Goal: Information Seeking & Learning: Learn about a topic

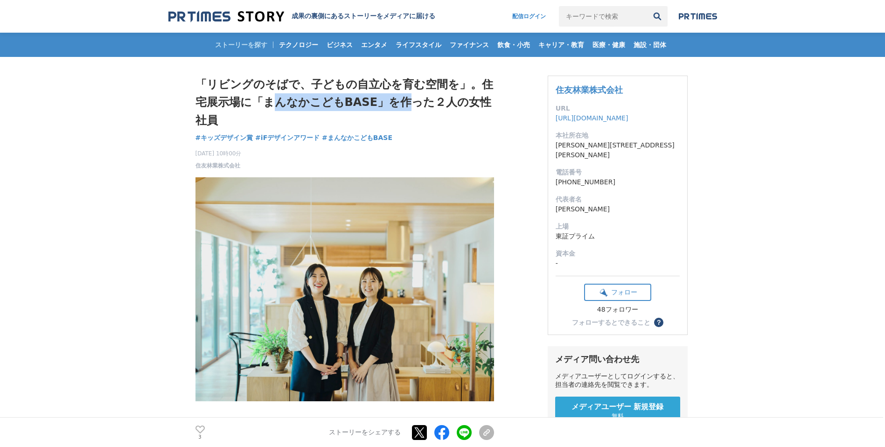
drag, startPoint x: 270, startPoint y: 104, endPoint x: 409, endPoint y: 105, distance: 139.5
click at [409, 105] on h1 "「リビングのそばで、子どもの自立心を育む空間を」。住宅展示場に「まんなかこどもBASE」を作った２人の女性社員" at bounding box center [344, 103] width 299 height 54
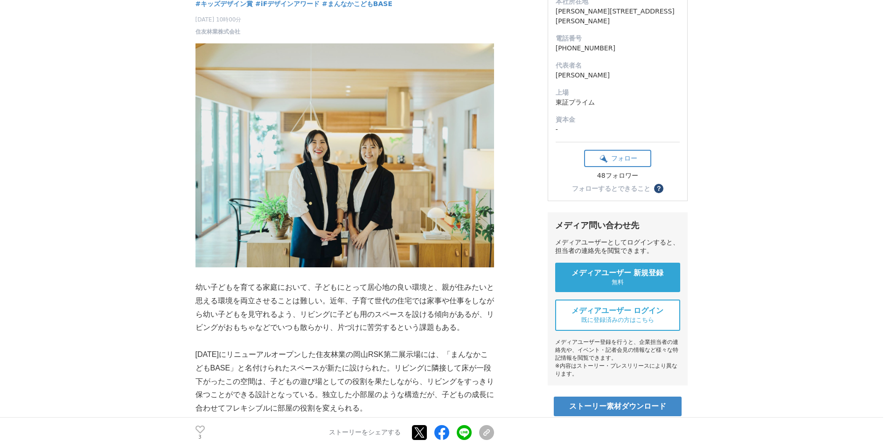
scroll to position [201, 0]
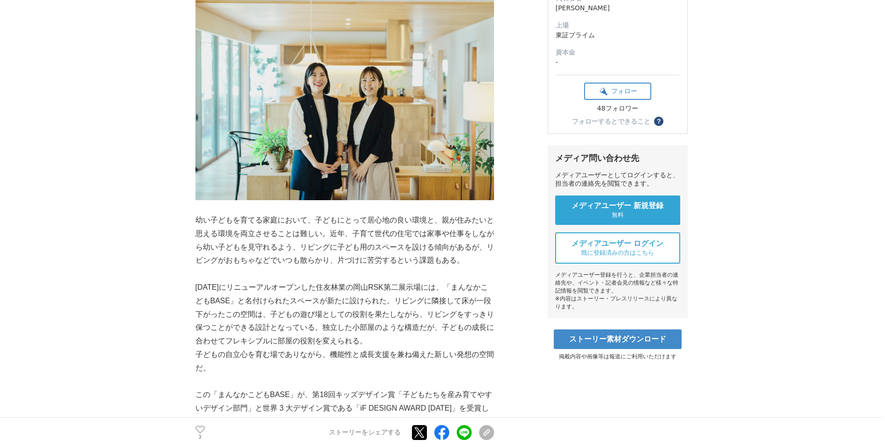
drag, startPoint x: 284, startPoint y: 291, endPoint x: 366, endPoint y: 291, distance: 82.1
click at [352, 291] on p "[DATE]にリニューアルオープンした住友林業の岡山RSK第二展示場には、「まんなかこどもBASE」と名付けられたスペースが新たに設けられた。リビングに隣接し…" at bounding box center [344, 314] width 299 height 67
drag, startPoint x: 366, startPoint y: 291, endPoint x: 277, endPoint y: 308, distance: 90.3
click at [366, 291] on p "[DATE]にリニューアルオープンした住友林業の岡山RSK第二展示場には、「まんなかこどもBASE」と名付けられたスペースが新たに設けられた。リビングに隣接し…" at bounding box center [344, 314] width 299 height 67
click at [243, 314] on p "[DATE]にリニューアルオープンした住友林業の岡山RSK第二展示場には、「まんなかこどもBASE」と名付けられたスペースが新たに設けられた。リビングに隣接し…" at bounding box center [344, 314] width 299 height 67
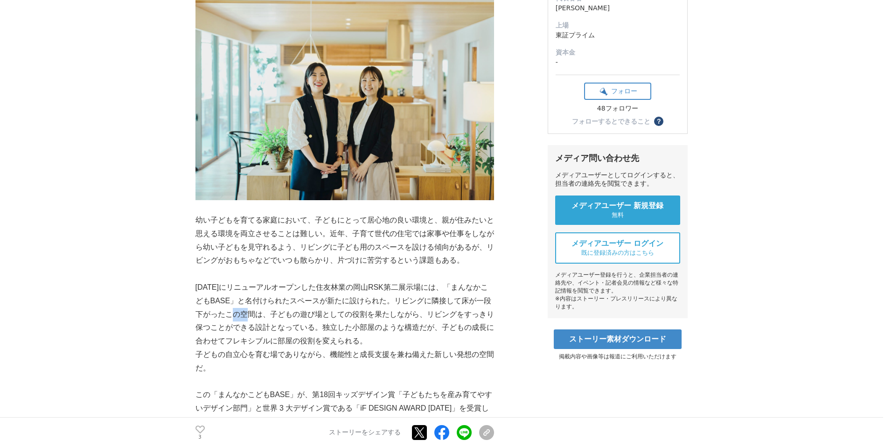
drag, startPoint x: 243, startPoint y: 314, endPoint x: 320, endPoint y: 314, distance: 77.4
click at [305, 314] on p "[DATE]にリニューアルオープンした住友林業の岡山RSK第二展示場には、「まんなかこどもBASE」と名付けられたスペースが新たに設けられた。リビングに隣接し…" at bounding box center [344, 314] width 299 height 67
drag, startPoint x: 320, startPoint y: 314, endPoint x: 326, endPoint y: 314, distance: 5.6
click at [326, 314] on p "[DATE]にリニューアルオープンした住友林業の岡山RSK第二展示場には、「まんなかこどもBASE」と名付けられたスペースが新たに設けられた。リビングに隣接し…" at bounding box center [344, 314] width 299 height 67
drag, startPoint x: 283, startPoint y: 323, endPoint x: 344, endPoint y: 327, distance: 61.2
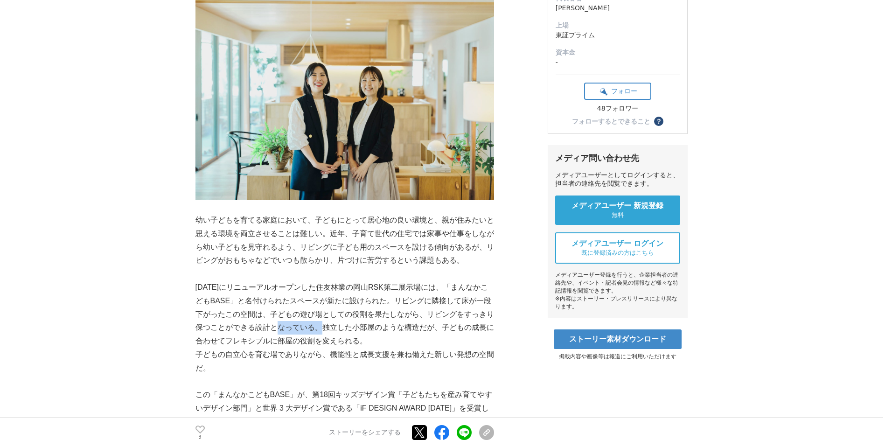
click at [342, 327] on p "[DATE]にリニューアルオープンした住友林業の岡山RSK第二展示場には、「まんなかこどもBASE」と名付けられたスペースが新たに設けられた。リビングに隣接し…" at bounding box center [344, 314] width 299 height 67
click at [344, 327] on p "[DATE]にリニューアルオープンした住友林業の岡山RSK第二展示場には、「まんなかこどもBASE」と名付けられたスペースが新たに設けられた。リビングに隣接し…" at bounding box center [344, 314] width 299 height 67
click at [293, 338] on p "[DATE]にリニューアルオープンした住友林業の岡山RSK第二展示場には、「まんなかこどもBASE」と名付けられたスペースが新たに設けられた。リビングに隣接し…" at bounding box center [344, 314] width 299 height 67
drag, startPoint x: 271, startPoint y: 344, endPoint x: 358, endPoint y: 345, distance: 86.8
click at [334, 345] on p "[DATE]にリニューアルオープンした住友林業の岡山RSK第二展示場には、「まんなかこどもBASE」と名付けられたスペースが新たに設けられた。リビングに隣接し…" at bounding box center [344, 314] width 299 height 67
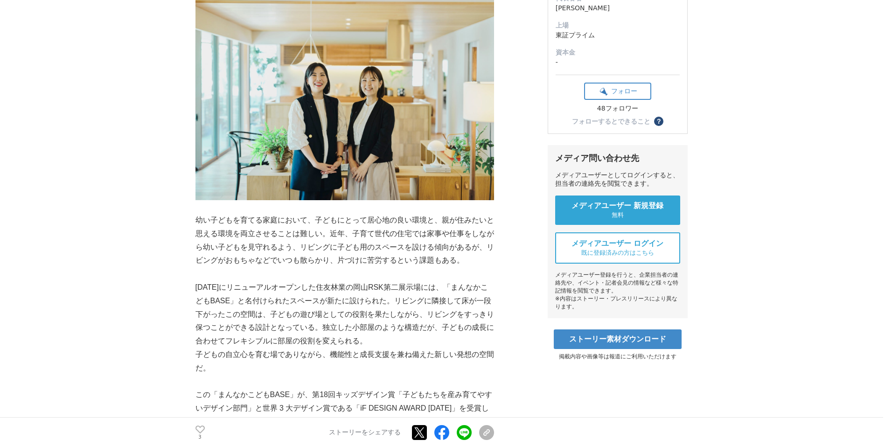
drag, startPoint x: 358, startPoint y: 345, endPoint x: 365, endPoint y: 345, distance: 7.0
click at [365, 345] on p "[DATE]にリニューアルオープンした住友林業の岡山RSK第二展示場には、「まんなかこどもBASE」と名付けられたスペースが新たに設けられた。リビングに隣接し…" at bounding box center [344, 314] width 299 height 67
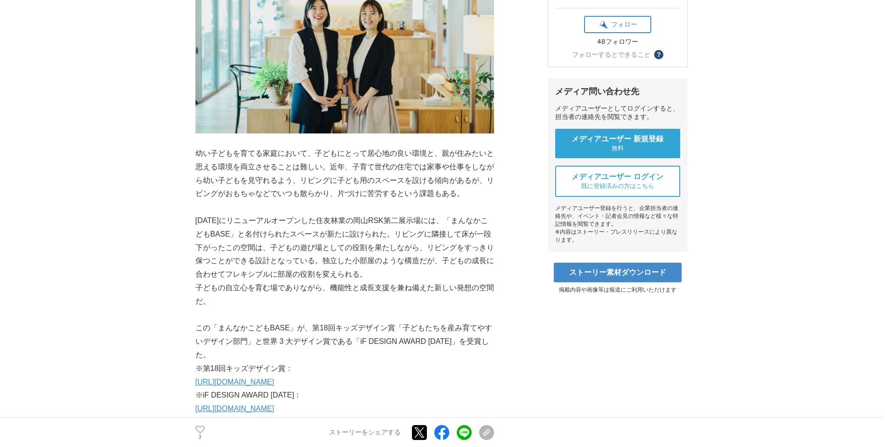
drag, startPoint x: 289, startPoint y: 295, endPoint x: 361, endPoint y: 293, distance: 71.9
click at [354, 293] on p "子どもの自立心を育む場でありながら、機能性と成長支援を兼ね備えた新しい発想の空間だ。" at bounding box center [344, 294] width 299 height 27
drag, startPoint x: 361, startPoint y: 293, endPoint x: 377, endPoint y: 301, distance: 18.6
click at [383, 292] on p "子どもの自立心を育む場でありながら、機能性と成長支援を兼ね備えた新しい発想の空間だ。" at bounding box center [344, 294] width 299 height 27
drag, startPoint x: 292, startPoint y: 334, endPoint x: 425, endPoint y: 334, distance: 133.0
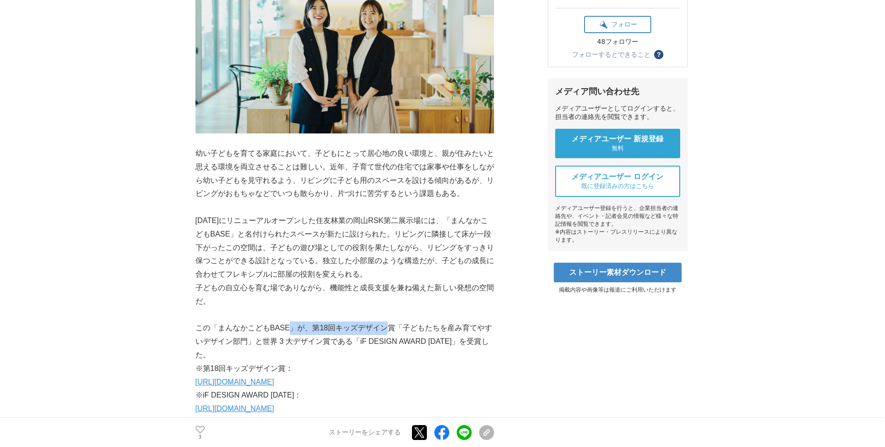
click at [420, 334] on p "この「まんなかこどもBASE」が、第18回キッズデザイン賞「子どもたちを産み育てやすいデザイン部門」と世界 3 大デザイン賞である「iF DESIGN AWA…" at bounding box center [344, 341] width 299 height 40
click at [428, 333] on p "この「まんなかこどもBASE」が、第18回キッズデザイン賞「子どもたちを産み育てやすいデザイン部門」と世界 3 大デザイン賞である「iF DESIGN AWA…" at bounding box center [344, 341] width 299 height 40
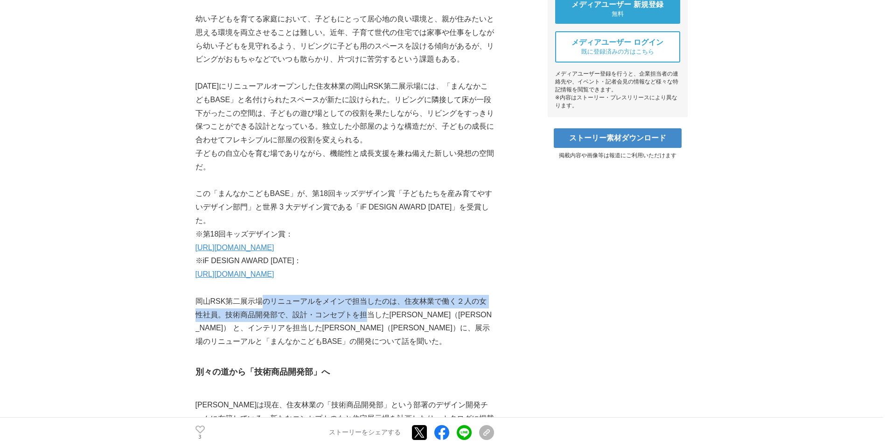
drag, startPoint x: 264, startPoint y: 303, endPoint x: 366, endPoint y: 310, distance: 102.8
click at [366, 310] on p "岡山RSK第二展示場のリニューアルをメインで担当したのは、住友林業で働く２人の女性社員。技術商品開発部で、設計・コンセプトを担当した[PERSON_NAME]…" at bounding box center [344, 322] width 299 height 54
click at [367, 310] on p "岡山RSK第二展示場のリニューアルをメインで担当したのは、住友林業で働く２人の女性社員。技術商品開発部で、設計・コンセプトを担当した[PERSON_NAME]…" at bounding box center [344, 322] width 299 height 54
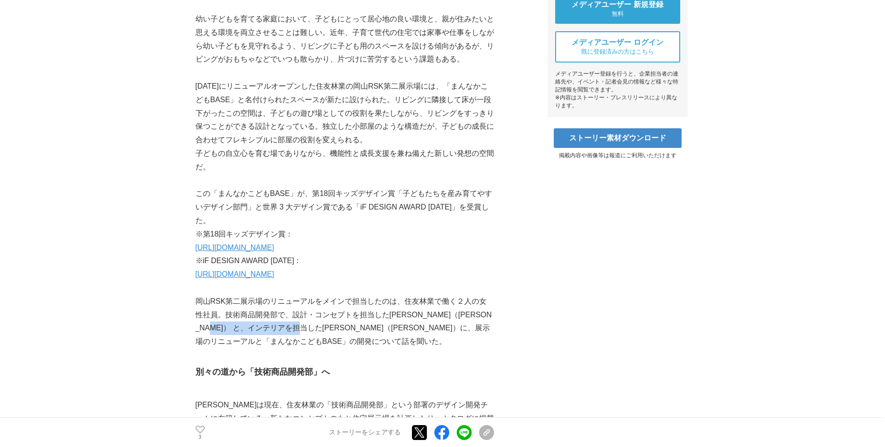
drag, startPoint x: 261, startPoint y: 326, endPoint x: 408, endPoint y: 331, distance: 147.0
click at [403, 331] on p "岡山RSK第二展示場のリニューアルをメインで担当したのは、住友林業で働く２人の女性社員。技術商品開発部で、設計・コンセプトを担当した[PERSON_NAME]…" at bounding box center [344, 322] width 299 height 54
click at [409, 330] on p "岡山RSK第二展示場のリニューアルをメインで担当したのは、住友林業で働く２人の女性社員。技術商品開発部で、設計・コンセプトを担当した[PERSON_NAME]…" at bounding box center [344, 322] width 299 height 54
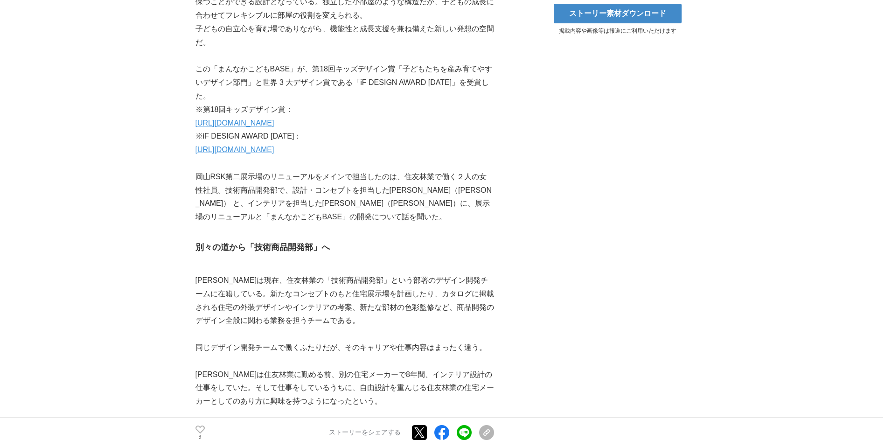
scroll to position [536, 0]
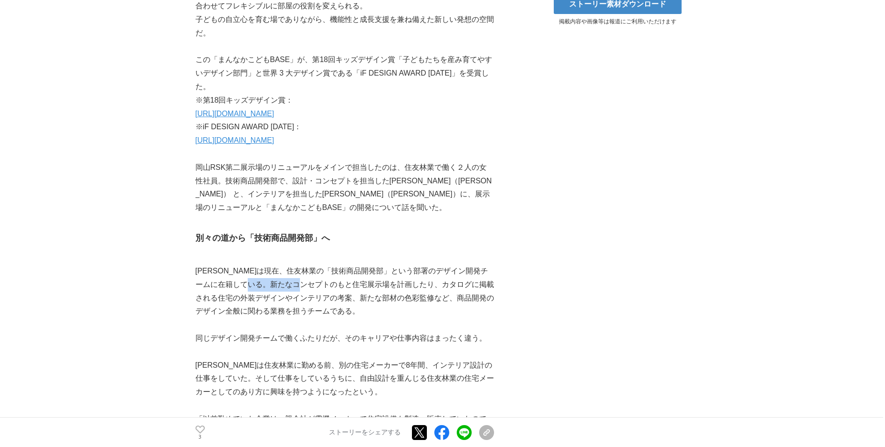
drag, startPoint x: 274, startPoint y: 284, endPoint x: 381, endPoint y: 284, distance: 106.8
click at [359, 284] on p "[PERSON_NAME]は現在、住友林業の「技術商品開発部」という部署のデザイン開発チームに在籍している。新たなコンセプトのもと住宅展示場を計画したり、カタ…" at bounding box center [344, 292] width 299 height 54
drag, startPoint x: 381, startPoint y: 284, endPoint x: 387, endPoint y: 305, distance: 21.5
click at [403, 284] on p "[PERSON_NAME]は現在、住友林業の「技術商品開発部」という部署のデザイン開発チームに在籍している。新たなコンセプトのもと住宅展示場を計画したり、カタ…" at bounding box center [344, 292] width 299 height 54
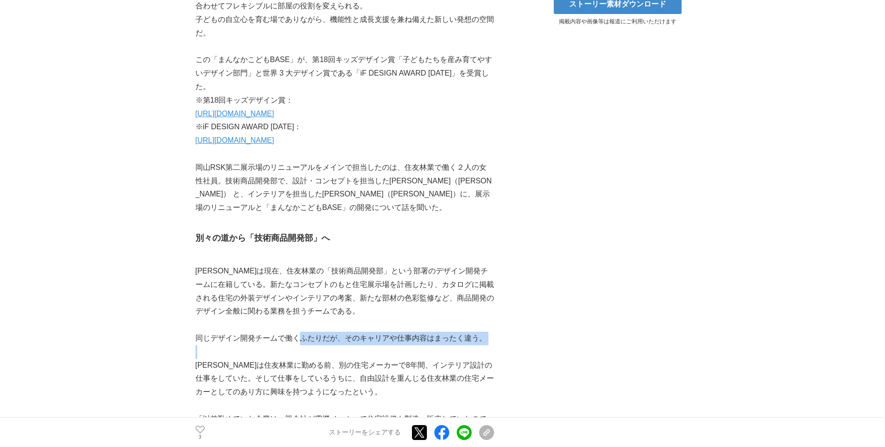
drag, startPoint x: 303, startPoint y: 338, endPoint x: 422, endPoint y: 355, distance: 119.7
drag, startPoint x: 422, startPoint y: 355, endPoint x: 328, endPoint y: 361, distance: 93.5
click at [430, 357] on p at bounding box center [344, 352] width 299 height 14
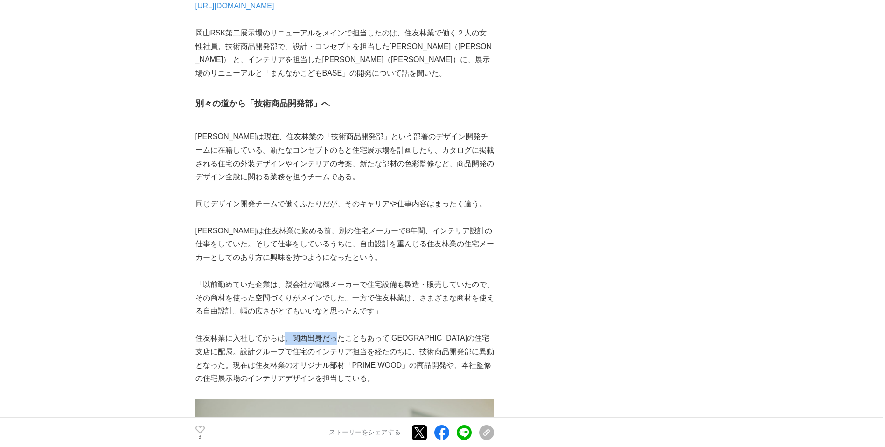
drag, startPoint x: 285, startPoint y: 340, endPoint x: 386, endPoint y: 340, distance: 101.7
click at [367, 340] on p "住友林業に入社してからは、関西出身だったこともあって[GEOGRAPHIC_DATA]の住宅支店に配属。設計グループで住宅のインテリア担当を経たのちに、技術商…" at bounding box center [344, 359] width 299 height 54
drag, startPoint x: 386, startPoint y: 340, endPoint x: 398, endPoint y: 340, distance: 11.7
click at [401, 339] on p "住友林業に入社してからは、関西出身だったこともあって[GEOGRAPHIC_DATA]の住宅支店に配属。設計グループで住宅のインテリア担当を経たのちに、技術商…" at bounding box center [344, 359] width 299 height 54
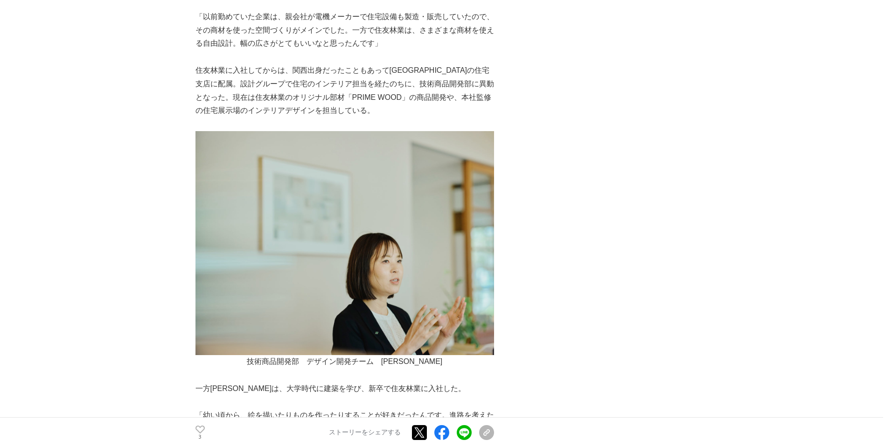
scroll to position [1005, 0]
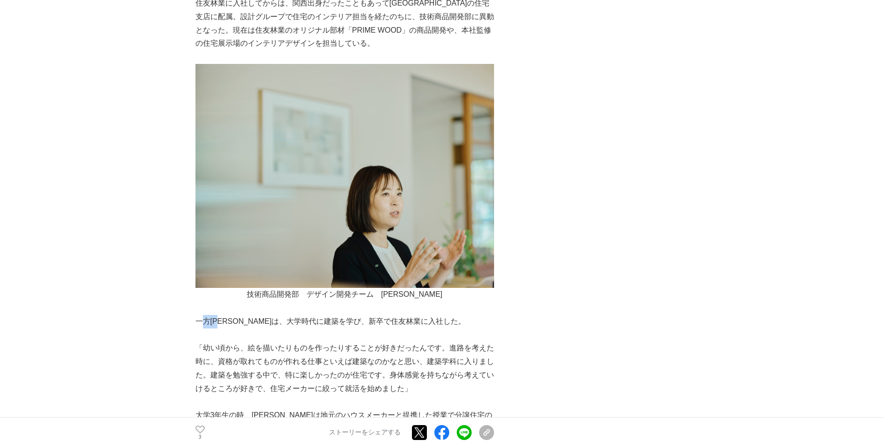
drag, startPoint x: 205, startPoint y: 322, endPoint x: 354, endPoint y: 321, distance: 148.8
click at [336, 321] on p "一方[PERSON_NAME]は、大学時代に建築を学び、新卒で住友林業に入社した。" at bounding box center [344, 322] width 299 height 14
drag, startPoint x: 354, startPoint y: 321, endPoint x: 409, endPoint y: 321, distance: 55.0
click at [409, 321] on p "一方[PERSON_NAME]は、大学時代に建築を学び、新卒で住友林業に入社した。" at bounding box center [344, 322] width 299 height 14
drag, startPoint x: 265, startPoint y: 346, endPoint x: 411, endPoint y: 346, distance: 145.5
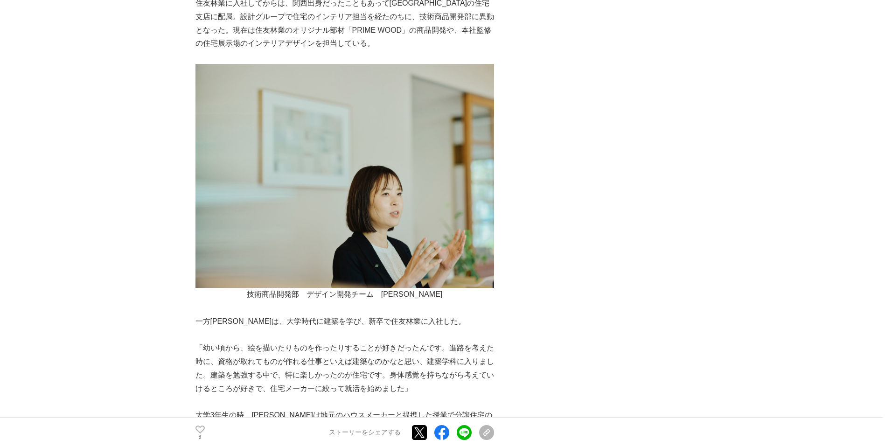
click at [357, 346] on p "「幼い頃から、絵を描いたりものを作ったりすることが好きだったんです。進路を考えた時に、資格が取れてものが作れる仕事といえば建築なのかなと思い、建築学科に入りま…" at bounding box center [344, 368] width 299 height 54
click at [411, 346] on p "「幼い頃から、絵を描いたりものを作ったりすることが好きだったんです。進路を考えた時に、資格が取れてものが作れる仕事といえば建築なのかなと思い、建築学科に入りま…" at bounding box center [344, 368] width 299 height 54
drag, startPoint x: 294, startPoint y: 351, endPoint x: 374, endPoint y: 350, distance: 79.8
click at [356, 350] on p "「幼い頃から、絵を描いたりものを作ったりすることが好きだったんです。進路を考えた時に、資格が取れてものが作れる仕事といえば建築なのかなと思い、建築学科に入りま…" at bounding box center [344, 368] width 299 height 54
drag, startPoint x: 374, startPoint y: 350, endPoint x: 414, endPoint y: 354, distance: 39.9
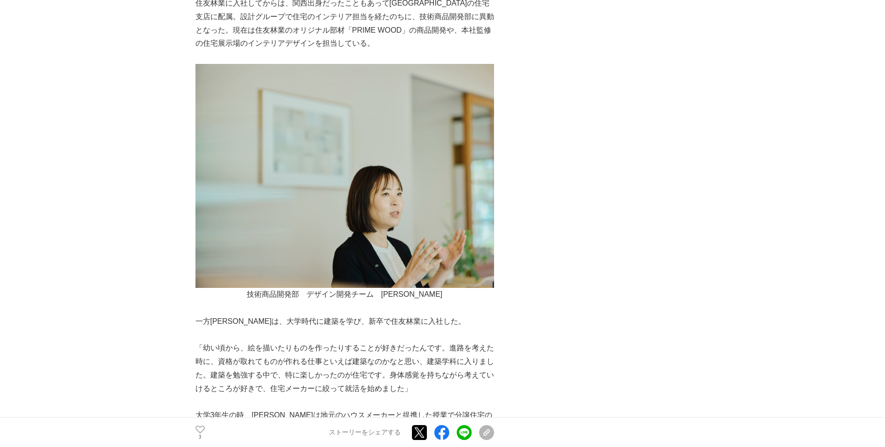
click at [421, 350] on p "「幼い頃から、絵を描いたりものを作ったりすることが好きだったんです。進路を考えた時に、資格が取れてものが作れる仕事といえば建築なのかなと思い、建築学科に入りま…" at bounding box center [344, 368] width 299 height 54
drag, startPoint x: 237, startPoint y: 362, endPoint x: 312, endPoint y: 360, distance: 74.7
click at [295, 360] on p "「幼い頃から、絵を描いたりものを作ったりすることが好きだったんです。進路を考えた時に、資格が取れてものが作れる仕事といえば建築なのかなと思い、建築学科に入りま…" at bounding box center [344, 368] width 299 height 54
drag, startPoint x: 312, startPoint y: 360, endPoint x: 321, endPoint y: 360, distance: 9.3
click at [321, 360] on p "「幼い頃から、絵を描いたりものを作ったりすることが好きだったんです。進路を考えた時に、資格が取れてものが作れる仕事といえば建築なのかなと思い、建築学科に入りま…" at bounding box center [344, 368] width 299 height 54
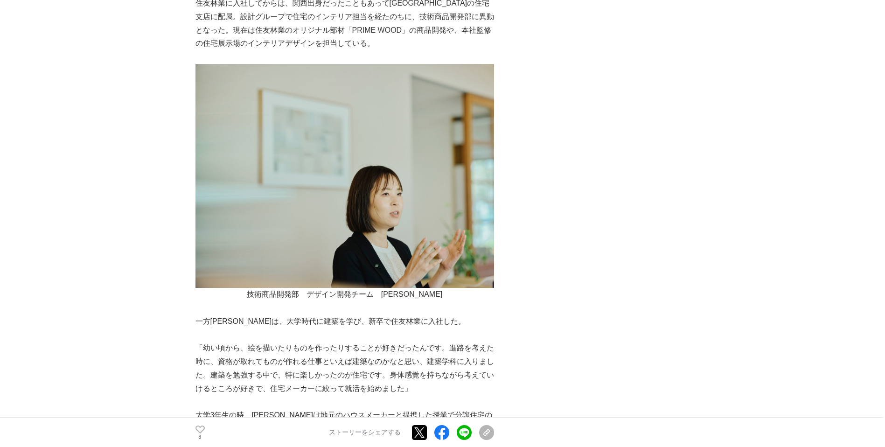
scroll to position [1072, 0]
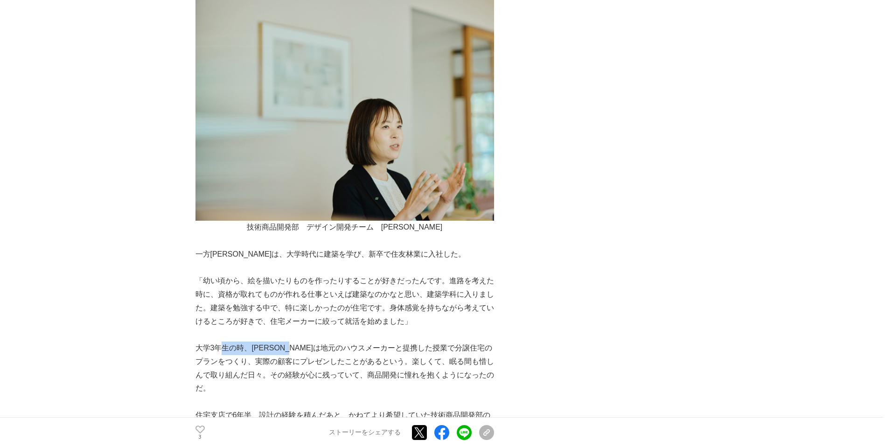
drag, startPoint x: 226, startPoint y: 350, endPoint x: 371, endPoint y: 349, distance: 145.6
click at [334, 349] on p "大学3年生の時、[PERSON_NAME]は地元のハウスメーカーと提携した授業で分譲住宅のプランをつくり、実際の顧客にプレゼンしたことがあるという。楽しくて、…" at bounding box center [344, 368] width 299 height 54
drag, startPoint x: 371, startPoint y: 349, endPoint x: 404, endPoint y: 347, distance: 32.3
click at [404, 347] on p "大学3年生の時、[PERSON_NAME]は地元のハウスメーカーと提携した授業で分譲住宅のプランをつくり、実際の顧客にプレゼンしたことがあるという。楽しくて、…" at bounding box center [344, 368] width 299 height 54
drag, startPoint x: 353, startPoint y: 348, endPoint x: 483, endPoint y: 348, distance: 130.2
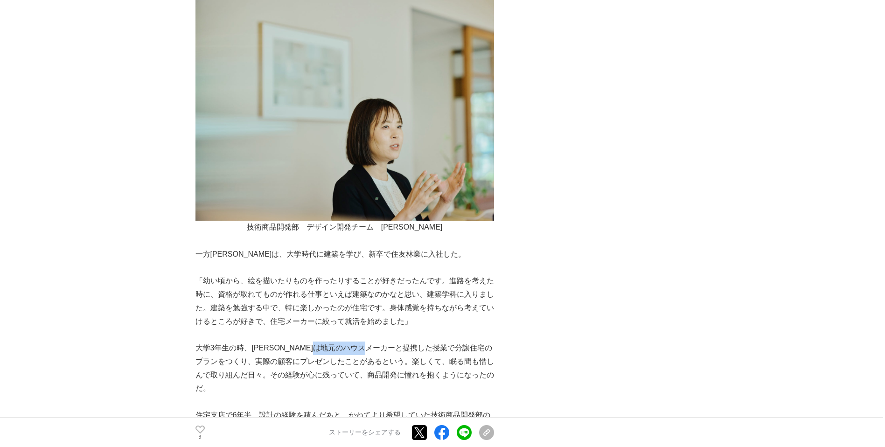
click at [468, 348] on p "大学3年生の時、[PERSON_NAME]は地元のハウスメーカーと提携した授業で分譲住宅のプランをつくり、実際の顧客にプレゼンしたことがあるという。楽しくて、…" at bounding box center [344, 368] width 299 height 54
click at [484, 348] on p "大学3年生の時、[PERSON_NAME]は地元のハウスメーカーと提携した授業で分譲住宅のプランをつくり、実際の顧客にプレゼンしたことがあるという。楽しくて、…" at bounding box center [344, 368] width 299 height 54
drag, startPoint x: 206, startPoint y: 356, endPoint x: 411, endPoint y: 356, distance: 205.7
click at [376, 356] on p "大学3年生の時、[PERSON_NAME]は地元のハウスメーカーと提携した授業で分譲住宅のプランをつくり、実際の顧客にプレゼンしたことがあるという。楽しくて、…" at bounding box center [344, 368] width 299 height 54
click at [416, 356] on p "大学3年生の時、[PERSON_NAME]は地元のハウスメーカーと提携した授業で分譲住宅のプランをつくり、実際の顧客にプレゼンしたことがあるという。楽しくて、…" at bounding box center [344, 368] width 299 height 54
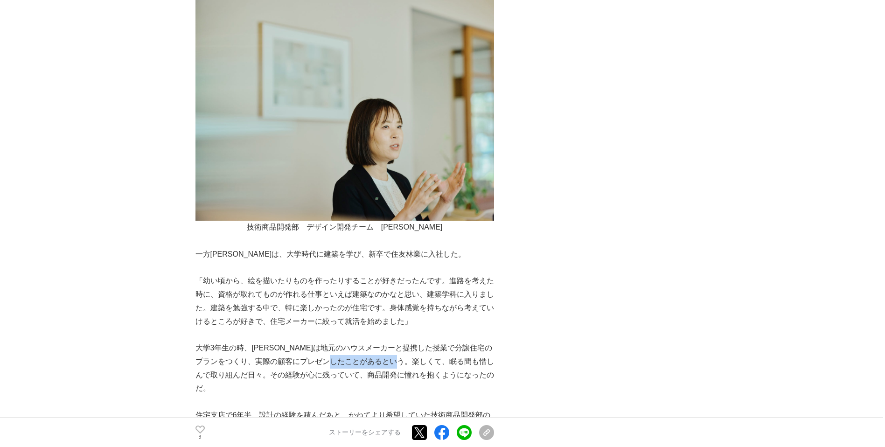
drag
click at [452, 361] on p "大学3年生の時、[PERSON_NAME]は地元のハウスメーカーと提携した授業で分譲住宅のプランをつくり、実際の顧客にプレゼンしたことがあるという。楽しくて、…" at bounding box center [344, 368] width 299 height 54
click at [456, 360] on p "大学3年生の時、[PERSON_NAME]は地元のハウスメーカーと提携した授業で分譲住宅のプランをつくり、実際の顧客にプレゼンしたことがあるという。楽しくて、…" at bounding box center [344, 368] width 299 height 54
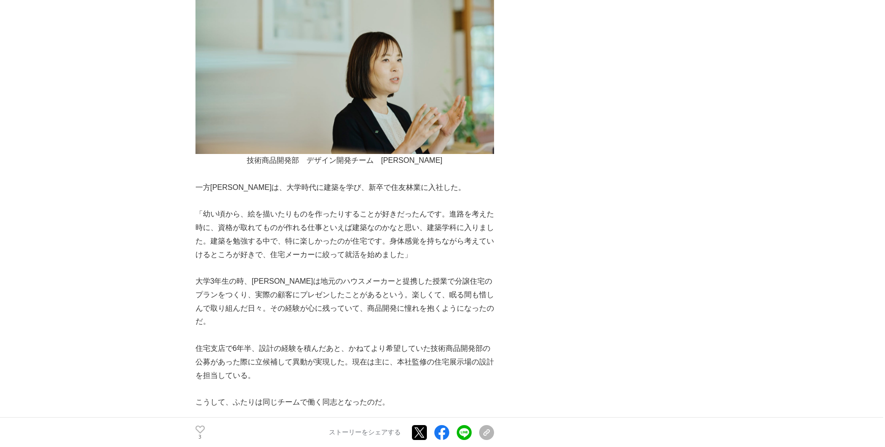
click at [320, 306] on p "大学3年生の時、[PERSON_NAME]は地元のハウスメーカーと提携した授業で分譲住宅のプランをつくり、実際の顧客にプレゼンしたことがあるという。楽しくて、…" at bounding box center [344, 302] width 299 height 54
click at [419, 302] on p "大学3年生の時、[PERSON_NAME]は地元のハウスメーカーと提携した授業で分譲住宅のプランをつくり、実際の顧客にプレゼンしたことがあるという。楽しくて、…" at bounding box center [344, 302] width 299 height 54
click at [390, 300] on p "大学3年生の時、[PERSON_NAME]は地元のハウスメーカーと提携した授業で分譲住宅のプランをつくり、実際の顧客にプレゼンしたことがあるという。楽しくて、…" at bounding box center [344, 302] width 299 height 54
click at [440, 301] on p "大学3年生の時、[PERSON_NAME]は地元のハウスメーカーと提携した授業で分譲住宅のプランをつくり、実際の顧客にプレゼンしたことがあるという。楽しくて、…" at bounding box center [344, 302] width 299 height 54
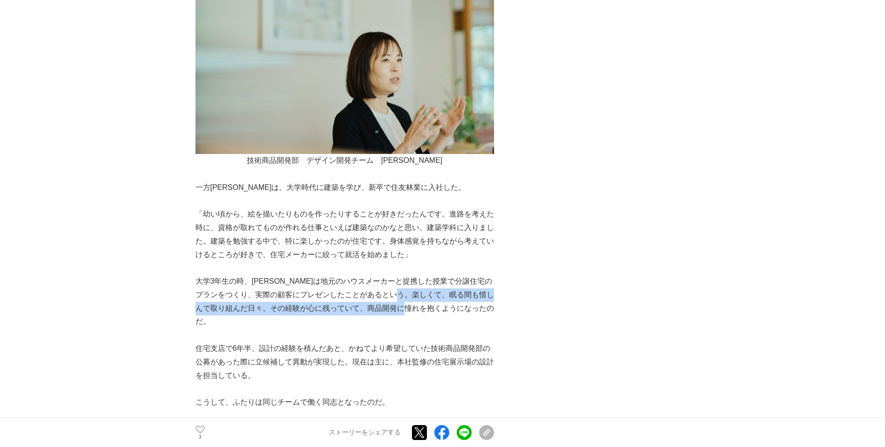
scroll to position [1206, 0]
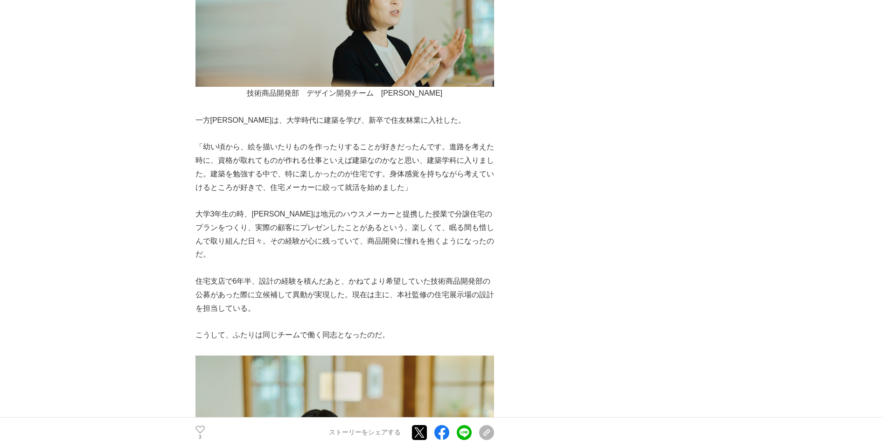
click at [418, 261] on p at bounding box center [344, 268] width 299 height 14
click at [453, 275] on p "住宅支店で6年半、設計の経験を積んだあと、かねてより希望していた技術商品開発部の公募があった際に立候補して異動が実現した。現在は主に、本社監修の住宅展示場の設…" at bounding box center [344, 295] width 299 height 40
click at [457, 275] on p "住宅支店で6年半、設計の経験を積んだあと、かねてより希望していた技術商品開発部の公募があった際に立候補して異動が実現した。現在は主に、本社監修の住宅展示場の設…" at bounding box center [344, 295] width 299 height 40
click at [346, 280] on p "住宅支店で6年半、設計の経験を積んだあと、かねてより希望していた技術商品開発部の公募があった際に立候補して異動が実現した。現在は主に、本社監修の住宅展示場の設…" at bounding box center [344, 295] width 299 height 40
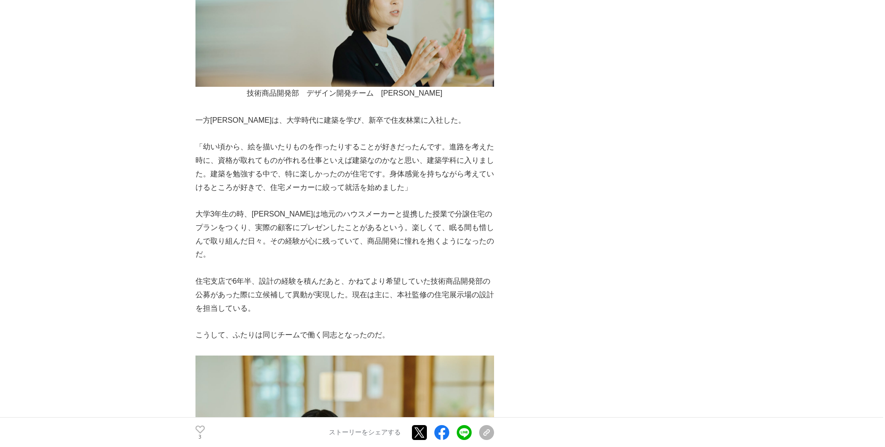
click at [406, 275] on p "住宅支店で6年半、設計の経験を積んだあと、かねてより希望していた技術商品開発部の公募があった際に立候補して異動が実現した。現在は主に、本社監修の住宅展示場の設…" at bounding box center [344, 295] width 299 height 40
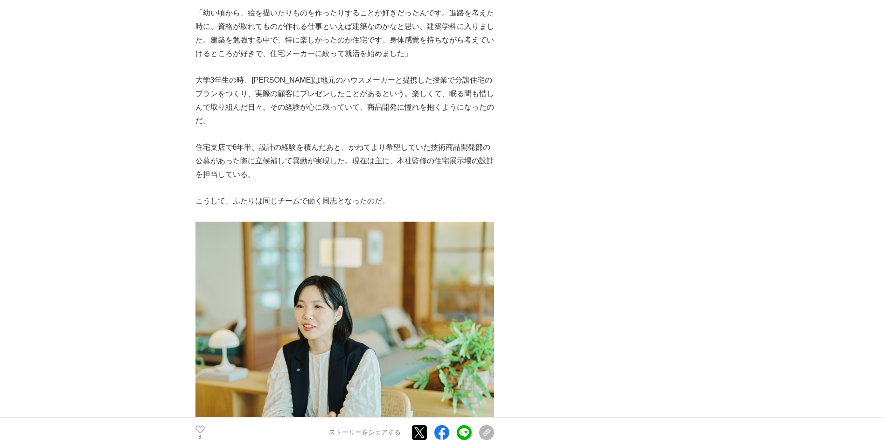
scroll to position [1542, 0]
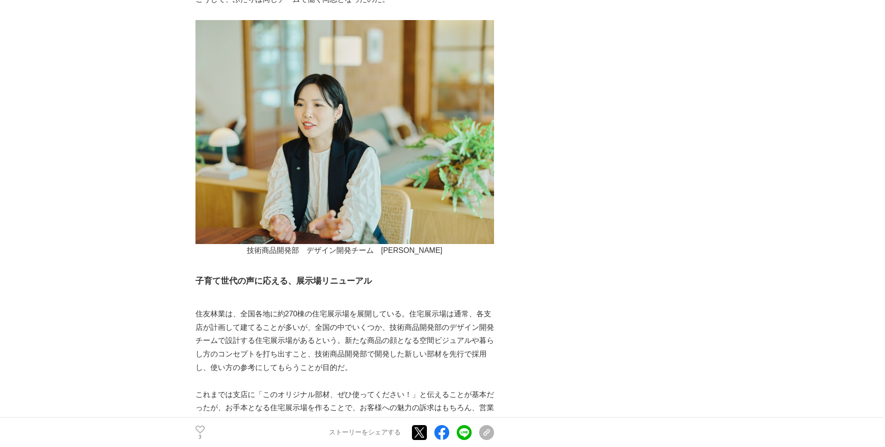
click at [427, 244] on p "技術商品開発部　デザイン開発チーム　[PERSON_NAME]" at bounding box center [344, 251] width 299 height 14
click at [456, 244] on p "技術商品開発部　デザイン開発チーム　[PERSON_NAME]" at bounding box center [344, 251] width 299 height 14
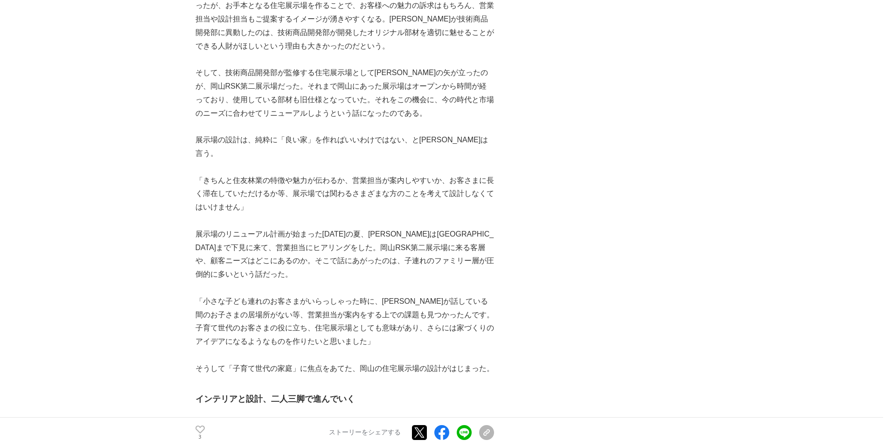
scroll to position [2011, 0]
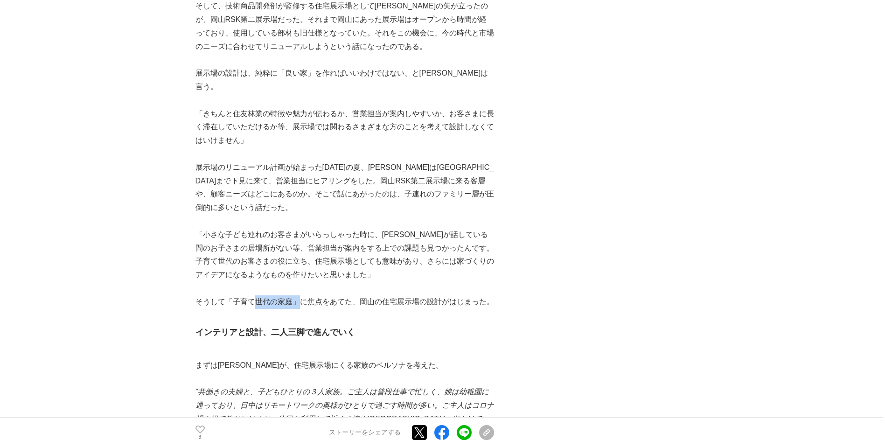
click at [310, 295] on p "そうして「子育て世代の家庭」に焦点をあてた、岡山の住宅展示場の設計がはじまった。" at bounding box center [344, 302] width 299 height 14
click at [342, 295] on p "そうして「子育て世代の家庭」に焦点をあてた、岡山の住宅展示場の設計がはじまった。" at bounding box center [344, 302] width 299 height 14
click at [343, 295] on p "そうして「子育て世代の家庭」に焦点をあてた、岡山の住宅展示場の設計がはじまった。" at bounding box center [344, 302] width 299 height 14
click at [347, 295] on p "そうして「子育て世代の家庭」に焦点をあてた、岡山の住宅展示場の設計がはじまった。" at bounding box center [344, 302] width 299 height 14
click at [492, 295] on p "そうして「子育て世代の家庭」に焦点をあてた、岡山の住宅展示場の設計がはじまった。" at bounding box center [344, 302] width 299 height 14
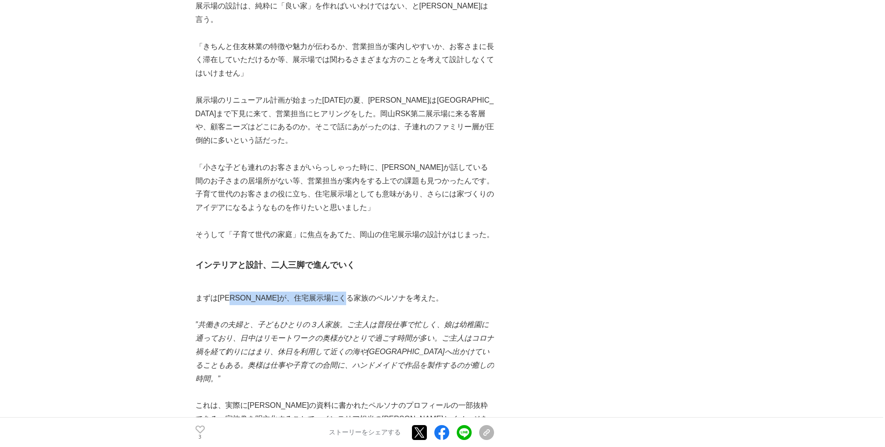
click at [382, 292] on p "まずは[PERSON_NAME]が、住宅展示場にくる家族のペルソナを考えた。" at bounding box center [344, 299] width 299 height 14
click at [380, 320] on em "”共働きの夫婦と、子どもひとりの３人家族。ご主人は普段仕事で忙しく、娘は幼稚園に通っており、日中はリモートワークの奥様がひとりで過ごす時間が多い。ご主人はコロ…" at bounding box center [344, 351] width 299 height 62
click at [411, 320] on em "”共働きの夫婦と、子どもひとりの３人家族。ご主人は普段仕事で忙しく、娘は幼稚園に通っており、日中はリモートワークの奥様がひとりで過ごす時間が多い。ご主人はコロ…" at bounding box center [344, 351] width 299 height 62
click at [389, 327] on em "”共働きの夫婦と、子どもひとりの３人家族。ご主人は普段仕事で忙しく、娘は幼稚園に通っており、日中はリモートワークの奥様がひとりで過ごす時間が多い。ご主人はコロ…" at bounding box center [344, 351] width 299 height 62
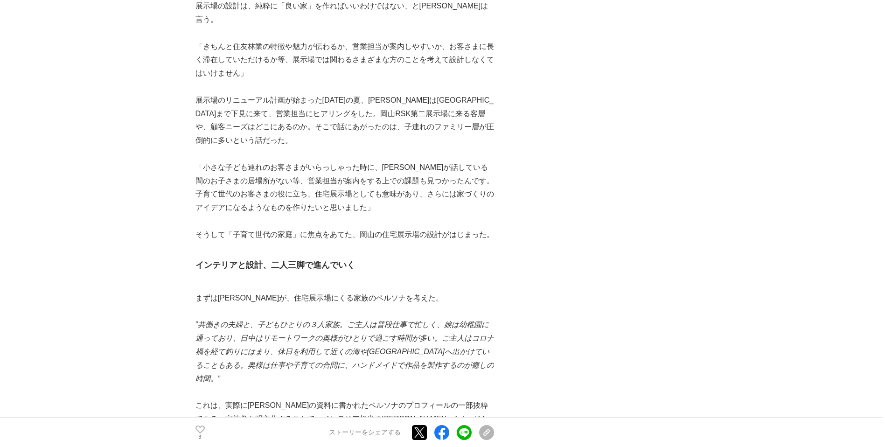
click at [414, 327] on em "”共働きの夫婦と、子どもひとりの３人家族。ご主人は普段仕事で忙しく、娘は幼稚園に通っており、日中はリモートワークの奥様がひとりで過ごす時間が多い。ご主人はコロ…" at bounding box center [344, 351] width 299 height 62
click at [196, 324] on em "”共働きの夫婦と、子どもひとりの３人家族。ご主人は普段仕事で忙しく、娘は幼稚園に通っており、日中はリモートワークの奥様がひとりで過ごす時間が多い。ご主人はコロ…" at bounding box center [344, 351] width 299 height 62
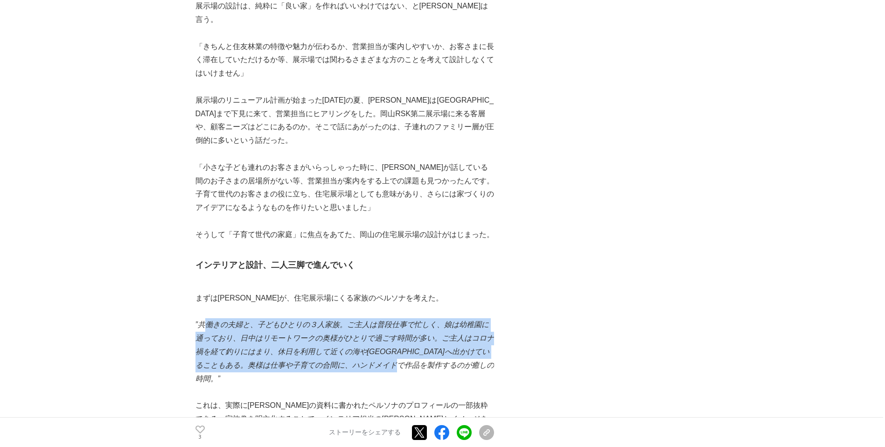
click at [208, 320] on em "”共働きの夫婦と、子どもひとりの３人家族。ご主人は普段仕事で忙しく、娘は幼稚園に通っており、日中はリモートワークの奥様がひとりで過ごす時間が多い。ご主人はコロ…" at bounding box center [344, 351] width 299 height 62
click at [246, 320] on em "”共働きの夫婦と、子どもひとりの３人家族。ご主人は普段仕事で忙しく、娘は幼稚園に通っており、日中はリモートワークの奥様がひとりで過ごす時間が多い。ご主人はコロ…" at bounding box center [344, 351] width 299 height 62
click at [255, 320] on em "”共働きの夫婦と、子どもひとりの３人家族。ご主人は普段仕事で忙しく、娘は幼稚園に通っており、日中はリモートワークの奥様がひとりで過ごす時間が多い。ご主人はコロ…" at bounding box center [344, 351] width 299 height 62
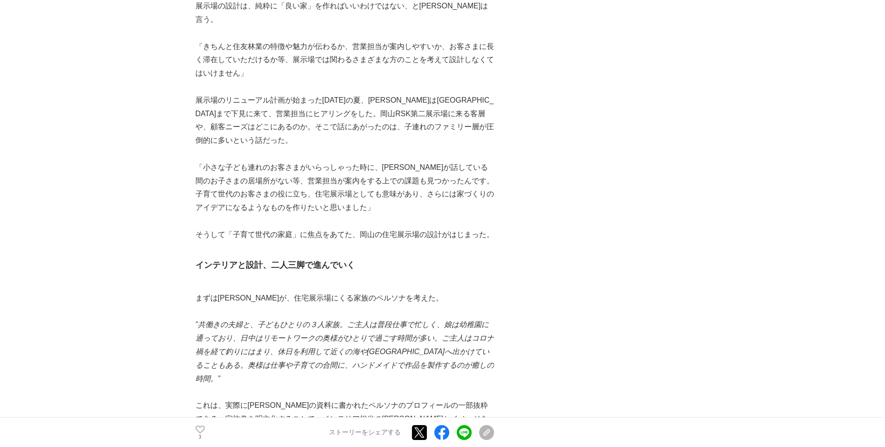
scroll to position [2145, 0]
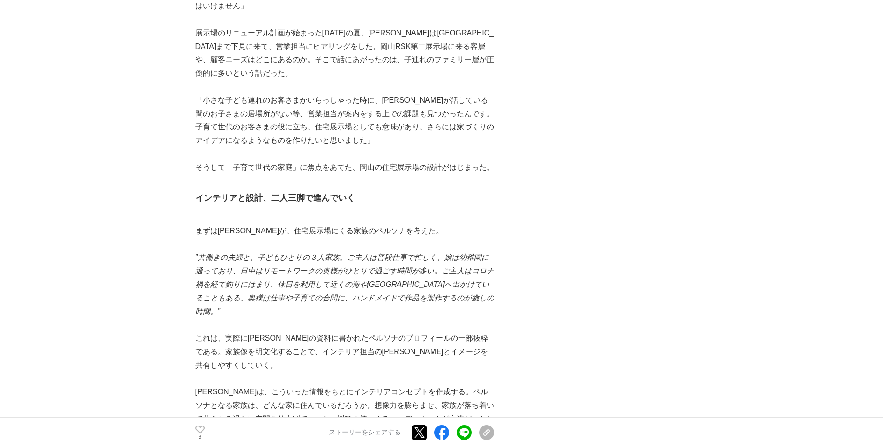
click at [253, 385] on p "[PERSON_NAME]は、こういった情報をもとにインテリアコンセプトを作成する。ペルソナとなる家族は、どんな家に住んでいるだろうか。想像力を膨らませ、家族…" at bounding box center [344, 418] width 299 height 67
click at [334, 385] on p "[PERSON_NAME]は、こういった情報をもとにインテリアコンセプトを作成する。ペルソナとなる家族は、どんな家に住んでいるだろうか。想像力を膨らませ、家族…" at bounding box center [344, 418] width 299 height 67
click at [371, 385] on p "[PERSON_NAME]は、こういった情報をもとにインテリアコンセプトを作成する。ペルソナとなる家族は、どんな家に住んでいるだろうか。想像力を膨らませ、家族…" at bounding box center [344, 418] width 299 height 67
click at [339, 385] on p "[PERSON_NAME]は、こういった情報をもとにインテリアコンセプトを作成する。ペルソナとなる家族は、どんな家に住んでいるだろうか。想像力を膨らませ、家族…" at bounding box center [344, 418] width 299 height 67
click at [400, 385] on p "[PERSON_NAME]は、こういった情報をもとにインテリアコンセプトを作成する。ペルソナとなる家族は、どんな家に住んでいるだろうか。想像力を膨らませ、家族…" at bounding box center [344, 418] width 299 height 67
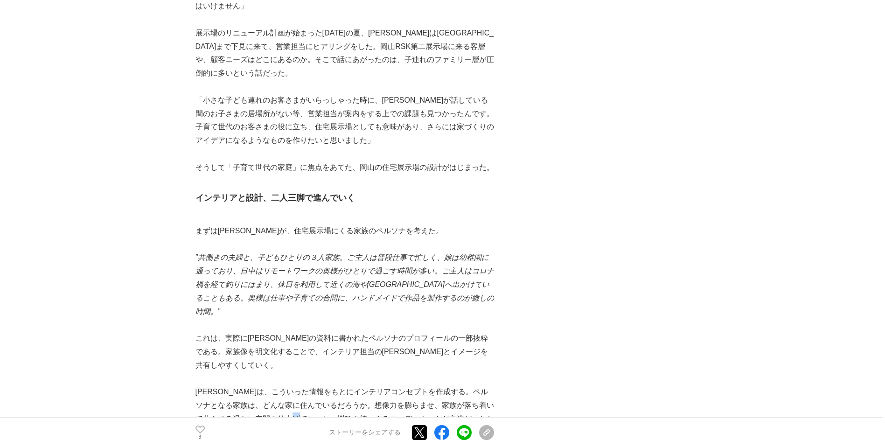
click at [422, 385] on p "[PERSON_NAME]は、こういった情報をもとにインテリアコンセプトを作成する。ペルソナとなる家族は、どんな家に住んでいるだろうか。想像力を膨らませ、家族…" at bounding box center [344, 418] width 299 height 67
click at [454, 385] on p "[PERSON_NAME]は、こういった情報をもとにインテリアコンセプトを作成する。ペルソナとなる家族は、どんな家に住んでいるだろうか。想像力を膨らませ、家族…" at bounding box center [344, 418] width 299 height 67
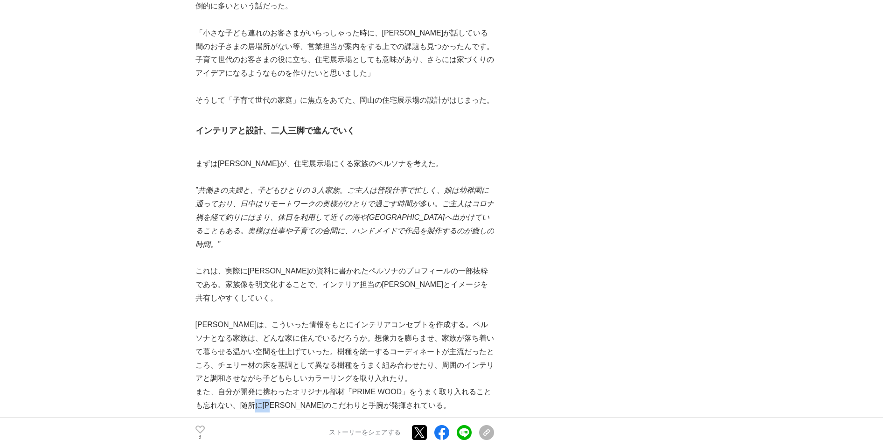
click at [289, 385] on p "また、自分が開発に携わったオリジナル部材「PRIME WOOD」をうまく取り入れることも忘れない。随所に[PERSON_NAME]のこだわりと手腕が発揮されて…" at bounding box center [344, 398] width 299 height 27
click at [345, 412] on p at bounding box center [344, 419] width 299 height 14
click at [378, 426] on p "「実物件で採用しにくい商品を提案するわけにはいかないので、お客さまに安心して使っていただける部材やインテリア商材の中から、新しい商品をいかにうまく取り入れられ…" at bounding box center [344, 446] width 299 height 40
click at [391, 426] on p "「実物件で採用しにくい商品を提案するわけにはいかないので、お客さまに安心して使っていただける部材やインテリア商材の中から、新しい商品をいかにうまく取り入れられ…" at bounding box center [344, 446] width 299 height 40
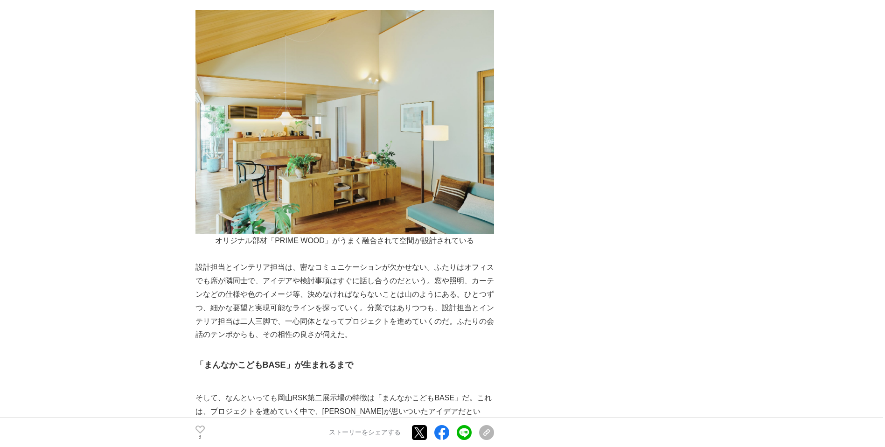
scroll to position [2748, 0]
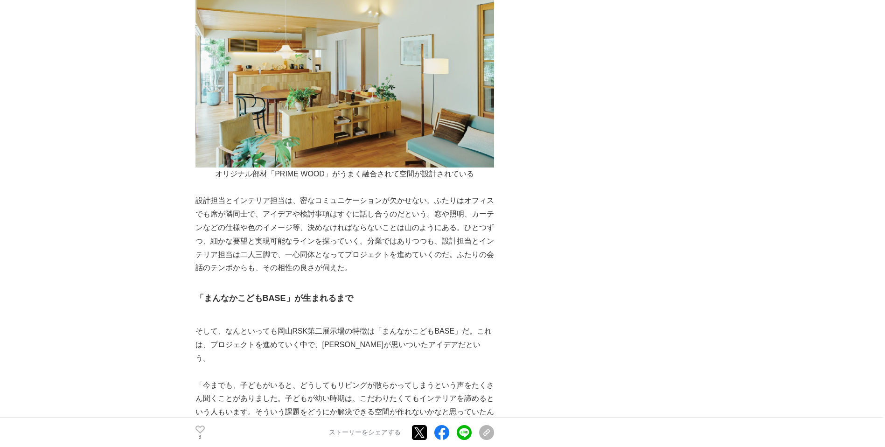
click at [334, 379] on p "「今までも、子どもがいると、どうしてもリビングが散らかってしまうという声をたくさん聞くことがありました。子どもが幼い時期は、こだわりたくてもインテリアを諦める…" at bounding box center [344, 406] width 299 height 54
click at [363, 379] on p "「今までも、子どもがいると、どうしてもリビングが散らかってしまうという声をたくさん聞くことがありました。子どもが幼い時期は、こだわりたくてもインテリアを諦める…" at bounding box center [344, 406] width 299 height 54
click at [368, 379] on p "「今までも、子どもがいると、どうしてもリビングが散らかってしまうという声をたくさん聞くことがありました。子どもが幼い時期は、こだわりたくてもインテリアを諦める…" at bounding box center [344, 406] width 299 height 54
click at [380, 379] on p "「今までも、子どもがいると、どうしてもリビングが散らかってしまうという声をたくさん聞くことがありました。子どもが幼い時期は、こだわりたくてもインテリアを諦める…" at bounding box center [344, 406] width 299 height 54
click at [327, 379] on p "「今までも、子どもがいると、どうしてもリビングが散らかってしまうという声をたくさん聞くことがありました。子どもが幼い時期は、こだわりたくてもインテリアを諦める…" at bounding box center [344, 406] width 299 height 54
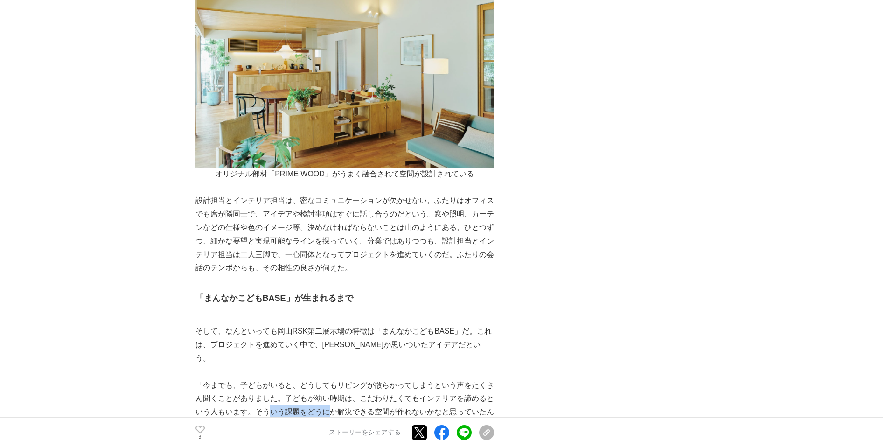
click at [332, 379] on p "「今までも、子どもがいると、どうしてもリビングが散らかってしまうという声をたくさん聞くことがありました。子どもが幼い時期は、こだわりたくてもインテリアを諦める…" at bounding box center [344, 406] width 299 height 54
click at [372, 379] on p "「今までも、子どもがいると、どうしてもリビングが散らかってしまうという声をたくさん聞くことがありました。子どもが幼い時期は、こだわりたくてもインテリアを諦める…" at bounding box center [344, 406] width 299 height 54
click at [413, 379] on p "「今までも、子どもがいると、どうしてもリビングが散らかってしまうという声をたくさん聞くことがありました。子どもが幼い時期は、こだわりたくてもインテリアを諦める…" at bounding box center [344, 406] width 299 height 54
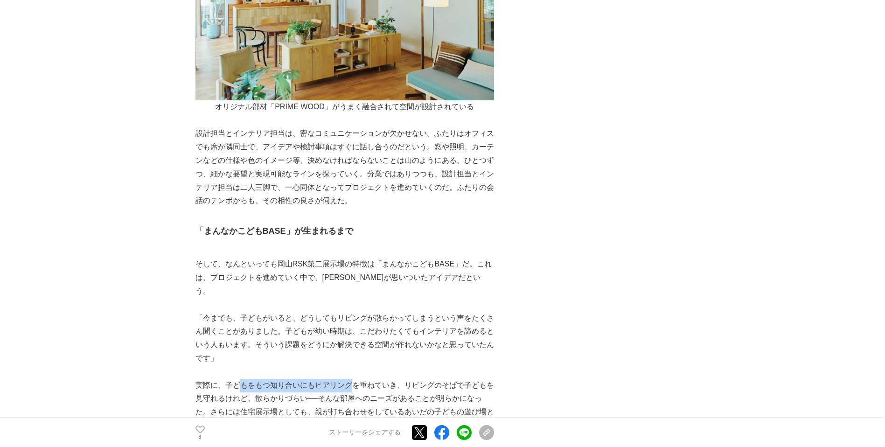
click at [378, 379] on p "実際に、子どもをもつ知り合いにもヒアリングを重ねていき、リビングのそばで子どもを見守れるけれど、散らかりづらい──そんな部屋へのニーズがあることが明らかになっ…" at bounding box center [344, 412] width 299 height 67
click at [384, 379] on p "実際に、子どもをもつ知り合いにもヒアリングを重ねていき、リビングのそばで子どもを見守れるけれど、散らかりづらい──そんな部屋へのニーズがあることが明らかになっ…" at bounding box center [344, 412] width 299 height 67
click at [255, 379] on p "実際に、子どもをもつ知り合いにもヒアリングを重ねていき、リビングのそばで子どもを見守れるけれど、散らかりづらい──そんな部屋へのニーズがあることが明らかになっ…" at bounding box center [344, 412] width 299 height 67
click at [373, 379] on p "実際に、子どもをもつ知り合いにもヒアリングを重ねていき、リビングのそばで子どもを見守れるけれど、散らかりづらい──そんな部屋へのニーズがあることが明らかになっ…" at bounding box center [344, 412] width 299 height 67
click at [392, 379] on p "実際に、子どもをもつ知り合いにもヒアリングを重ねていき、リビングのそばで子どもを見守れるけれど、散らかりづらい──そんな部屋へのニーズがあることが明らかになっ…" at bounding box center [344, 412] width 299 height 67
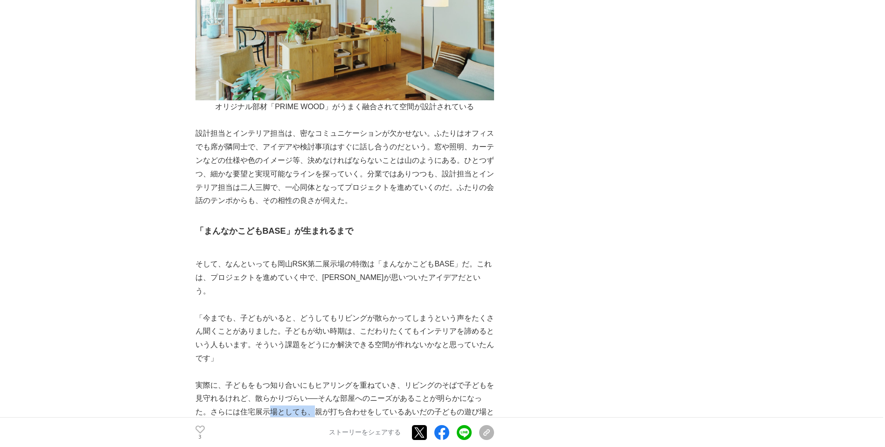
click at [377, 379] on p "実際に、子どもをもつ知り合いにもヒアリングを重ねていき、リビングのそばで子どもを見守れるけれど、散らかりづらい──そんな部屋へのニーズがあることが明らかになっ…" at bounding box center [344, 412] width 299 height 67
click at [380, 379] on p "実際に、子どもをもつ知り合いにもヒアリングを重ねていき、リビングのそばで子どもを見守れるけれど、散らかりづらい──そんな部屋へのニーズがあることが明らかになっ…" at bounding box center [344, 412] width 299 height 67
click at [427, 379] on p "実際に、子どもをもつ知り合いにもヒアリングを重ねていき、リビングのそばで子どもを見守れるけれど、散らかりづらい──そんな部屋へのニーズがあることが明らかになっ…" at bounding box center [344, 412] width 299 height 67
click at [428, 379] on p "実際に、子どもをもつ知り合いにもヒアリングを重ねていき、リビングのそばで子どもを見守れるけれど、散らかりづらい──そんな部屋へのニーズがあることが明らかになっ…" at bounding box center [344, 412] width 299 height 67
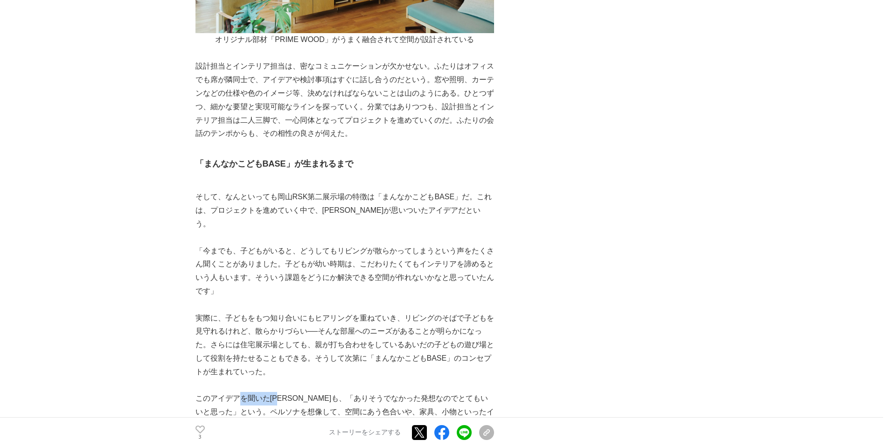
click at [374, 392] on p "このアイデアを聞いた[PERSON_NAME]も、「ありそうでなかった発想なのでとてもいいと思った」という。ペルソナを想像して、空間にあう色合いや、家具、小物…" at bounding box center [344, 419] width 299 height 54
click at [425, 392] on p "このアイデアを聞いた[PERSON_NAME]も、「ありそうでなかった発想なのでとてもいいと思った」という。ペルソナを想像して、空間にあう色合いや、家具、小物…" at bounding box center [344, 419] width 299 height 54
click at [392, 392] on p "このアイデアを聞いた[PERSON_NAME]も、「ありそうでなかった発想なのでとてもいいと思った」という。ペルソナを想像して、空間にあう色合いや、家具、小物…" at bounding box center [344, 419] width 299 height 54
click at [405, 392] on p "このアイデアを聞いた[PERSON_NAME]も、「ありそうでなかった発想なのでとてもいいと思った」という。ペルソナを想像して、空間にあう色合いや、家具、小物…" at bounding box center [344, 419] width 299 height 54
click at [380, 392] on p "このアイデアを聞いた[PERSON_NAME]も、「ありそうでなかった発想なのでとてもいいと思った」という。ペルソナを想像して、空間にあう色合いや、家具、小物…" at bounding box center [344, 419] width 299 height 54
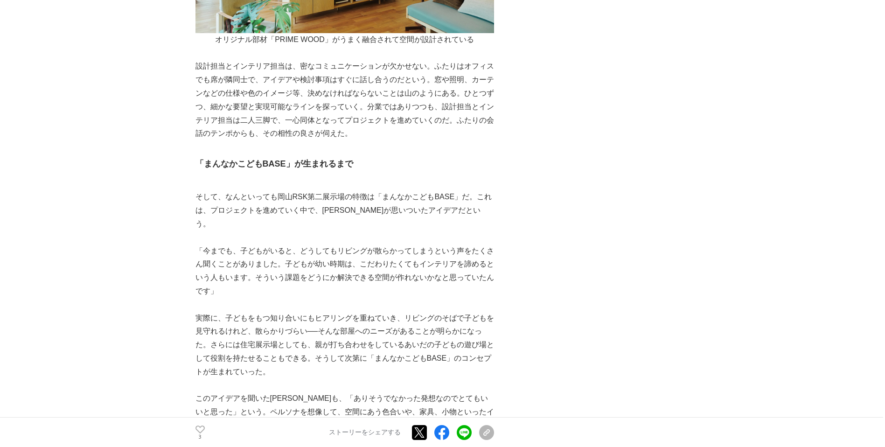
click at [395, 392] on p "このアイデアを聞いた[PERSON_NAME]も、「ありそうでなかった発想なのでとてもいいと思った」という。ペルソナを想像して、空間にあう色合いや、家具、小物…" at bounding box center [344, 419] width 299 height 54
click at [401, 392] on p "このアイデアを聞いた[PERSON_NAME]も、「ありそうでなかった発想なのでとてもいいと思った」という。ペルソナを想像して、空間にあう色合いや、家具、小物…" at bounding box center [344, 419] width 299 height 54
click at [405, 392] on p "このアイデアを聞いた[PERSON_NAME]も、「ありそうでなかった発想なのでとてもいいと思った」という。ペルソナを想像して、空間にあう色合いや、家具、小物…" at bounding box center [344, 419] width 299 height 54
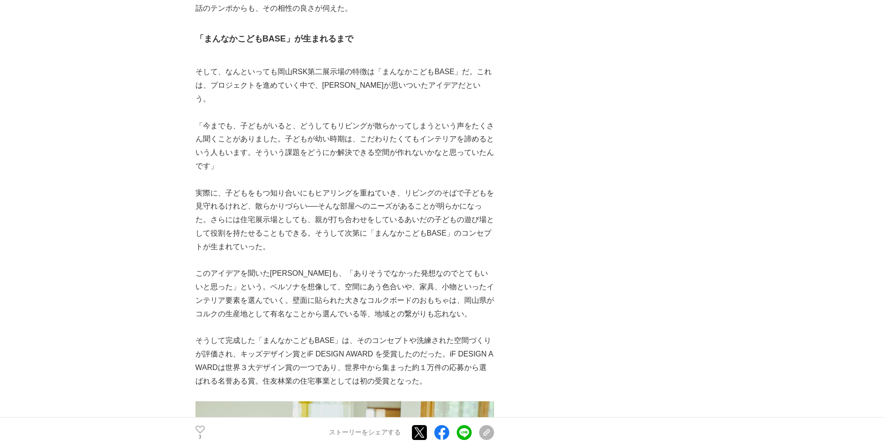
scroll to position [3016, 0]
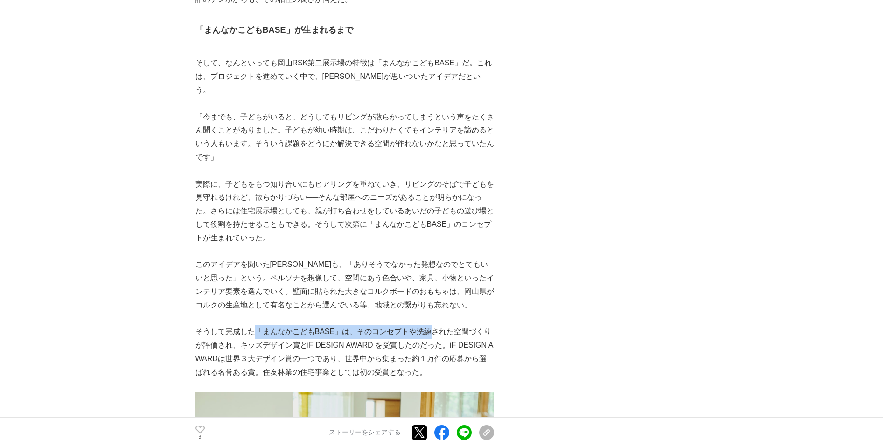
click at [438, 325] on p "そうして完成した「まんなかこどもBASE」は、そのコンセプトや洗練された空間づくりが評価され、キッズデザイン賞とiF DESIGN AWARD を受賞したのだ…" at bounding box center [344, 352] width 299 height 54
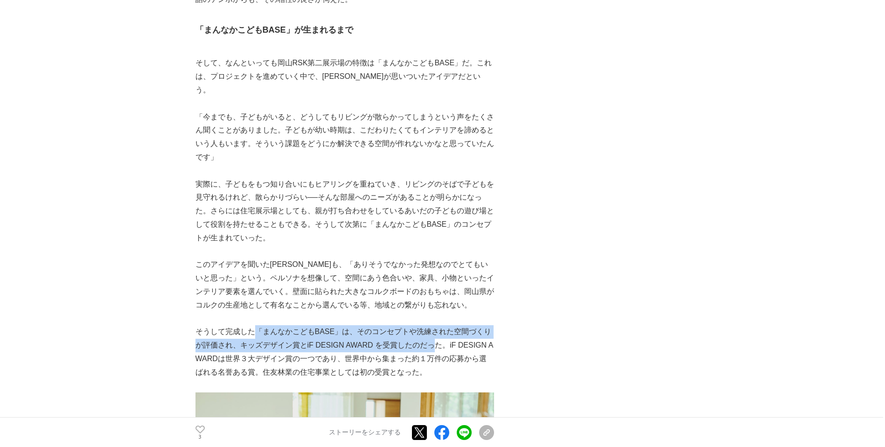
click at [438, 325] on p "そうして完成した「まんなかこどもBASE」は、そのコンセプトや洗練された空間づくりが評価され、キッズデザイン賞とiF DESIGN AWARD を受賞したのだ…" at bounding box center [344, 352] width 299 height 54
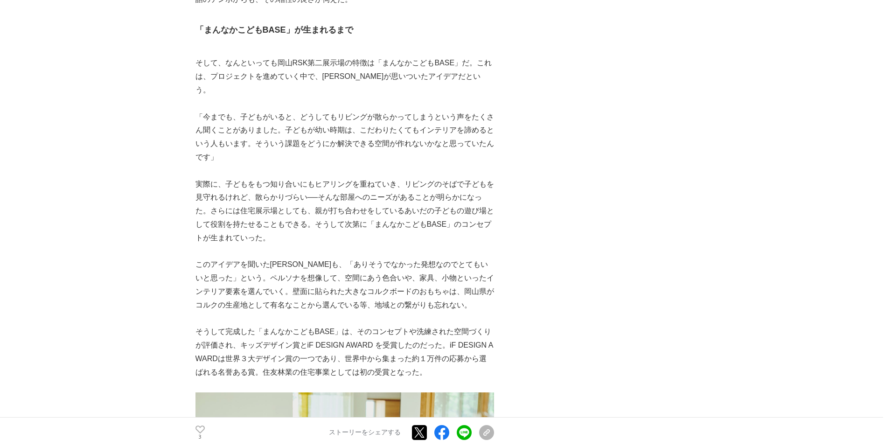
click at [293, 325] on p "そうして完成した「まんなかこどもBASE」は、そのコンセプトや洗練された空間づくりが評価され、キッズデザイン賞とiF DESIGN AWARD を受賞したのだ…" at bounding box center [344, 352] width 299 height 54
click at [328, 325] on p "そうして完成した「まんなかこどもBASE」は、そのコンセプトや洗練された空間づくりが評価され、キッズデザイン賞とiF DESIGN AWARD を受賞したのだ…" at bounding box center [344, 352] width 299 height 54
click at [319, 325] on p "そうして完成した「まんなかこどもBASE」は、そのコンセプトや洗練された空間づくりが評価され、キッズデザイン賞とiF DESIGN AWARD を受賞したのだ…" at bounding box center [344, 352] width 299 height 54
click at [321, 325] on p "そうして完成した「まんなかこどもBASE」は、そのコンセプトや洗練された空間づくりが評価され、キッズデザイン賞とiF DESIGN AWARD を受賞したのだ…" at bounding box center [344, 352] width 299 height 54
click at [328, 325] on p "そうして完成した「まんなかこどもBASE」は、そのコンセプトや洗練された空間づくりが評価され、キッズデザイン賞とiF DESIGN AWARD を受賞したのだ…" at bounding box center [344, 352] width 299 height 54
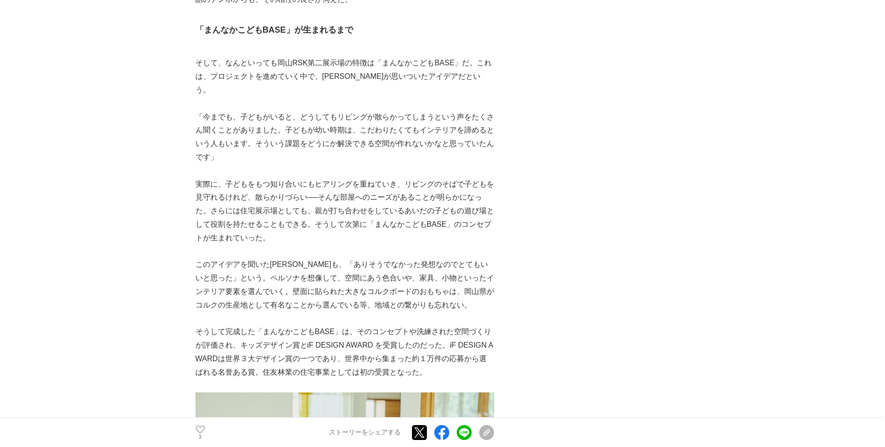
click at [396, 325] on p "そうして完成した「まんなかこどもBASE」は、そのコンセプトや洗練された空間づくりが評価され、キッズデザイン賞とiF DESIGN AWARD を受賞したのだ…" at bounding box center [344, 352] width 299 height 54
click at [382, 325] on p "そうして完成した「まんなかこどもBASE」は、そのコンセプトや洗練された空間づくりが評価され、キッズデザイン賞とiF DESIGN AWARD を受賞したのだ…" at bounding box center [344, 352] width 299 height 54
click at [414, 325] on p "そうして完成した「まんなかこどもBASE」は、そのコンセプトや洗練された空間づくりが評価され、キッズデザイン賞とiF DESIGN AWARD を受賞したのだ…" at bounding box center [344, 352] width 299 height 54
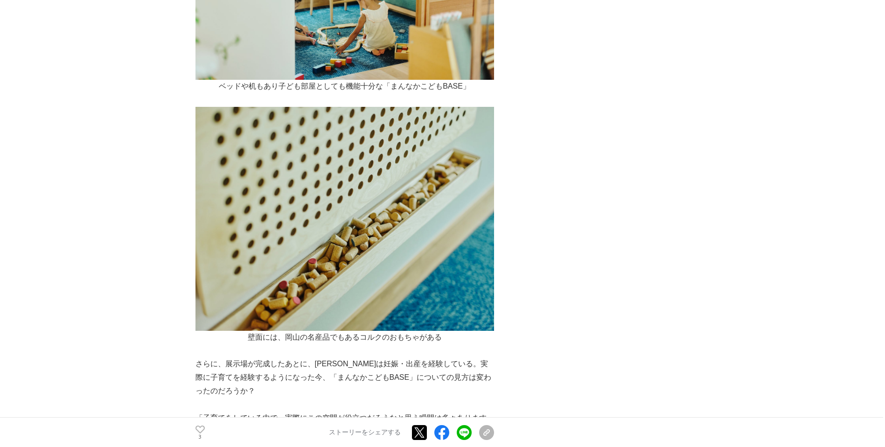
scroll to position [3620, 0]
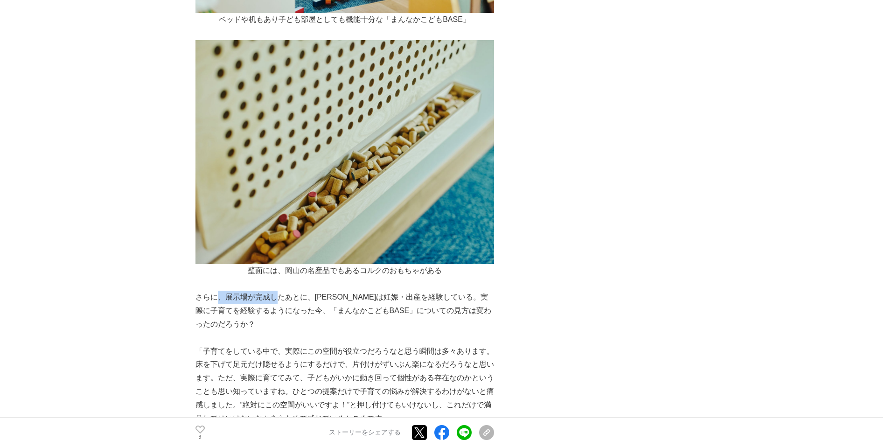
click at [305, 291] on p "さらに、展示場が完成したあとに、[PERSON_NAME]は妊娠・出産を経験している。実際に子育てを経験するようになった今、「まんなかこどもBASE」について…" at bounding box center [344, 311] width 299 height 40
click at [352, 291] on p "さらに、展示場が完成したあとに、[PERSON_NAME]は妊娠・出産を経験している。実際に子育てを経験するようになった今、「まんなかこどもBASE」について…" at bounding box center [344, 311] width 299 height 40
click at [411, 291] on p "さらに、展示場が完成したあとに、[PERSON_NAME]は妊娠・出産を経験している。実際に子育てを経験するようになった今、「まんなかこどもBASE」について…" at bounding box center [344, 311] width 299 height 40
click at [437, 291] on p "さらに、展示場が完成したあとに、[PERSON_NAME]は妊娠・出産を経験している。実際に子育てを経験するようになった今、「まんなかこどもBASE」について…" at bounding box center [344, 311] width 299 height 40
click at [427, 291] on p "さらに、展示場が完成したあとに、[PERSON_NAME]は妊娠・出産を経験している。実際に子育てを経験するようになった今、「まんなかこどもBASE」について…" at bounding box center [344, 311] width 299 height 40
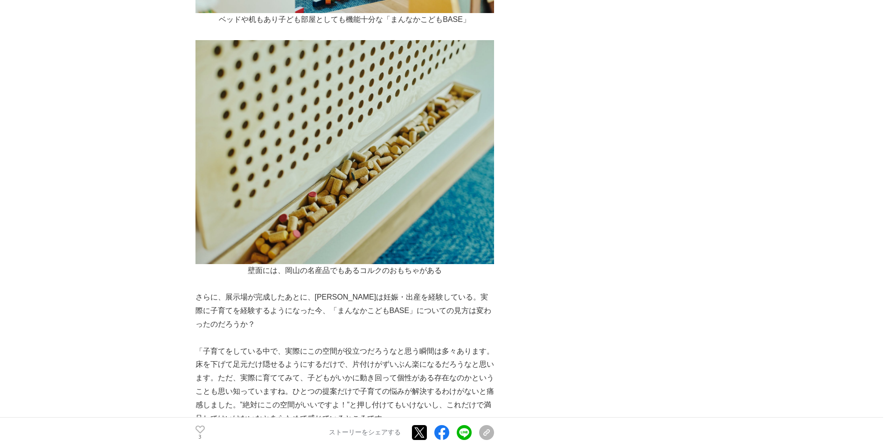
click at [477, 291] on p "さらに、展示場が完成したあとに、[PERSON_NAME]は妊娠・出産を経験している。実際に子育てを経験するようになった今、「まんなかこどもBASE」について…" at bounding box center [344, 311] width 299 height 40
click at [344, 291] on p "さらに、展示場が完成したあとに、[PERSON_NAME]は妊娠・出産を経験している。実際に子育てを経験するようになった今、「まんなかこどもBASE」について…" at bounding box center [344, 311] width 299 height 40
click at [418, 291] on p "さらに、展示場が完成したあとに、[PERSON_NAME]は妊娠・出産を経験している。実際に子育てを経験するようになった今、「まんなかこどもBASE」について…" at bounding box center [344, 311] width 299 height 40
click at [402, 345] on p "「子育てをしている中で、実際にこの空間が役立つだろうなと思う瞬間は多々あります。床を下げて足元だけ隠せるようにするだけで、片付けがずいぶん楽になるだろうなと思…" at bounding box center [344, 385] width 299 height 81
click at [425, 345] on p "「子育てをしている中で、実際にこの空間が役立つだろうなと思う瞬間は多々あります。床を下げて足元だけ隠せるようにするだけで、片付けがずいぶん楽になるだろうなと思…" at bounding box center [344, 385] width 299 height 81
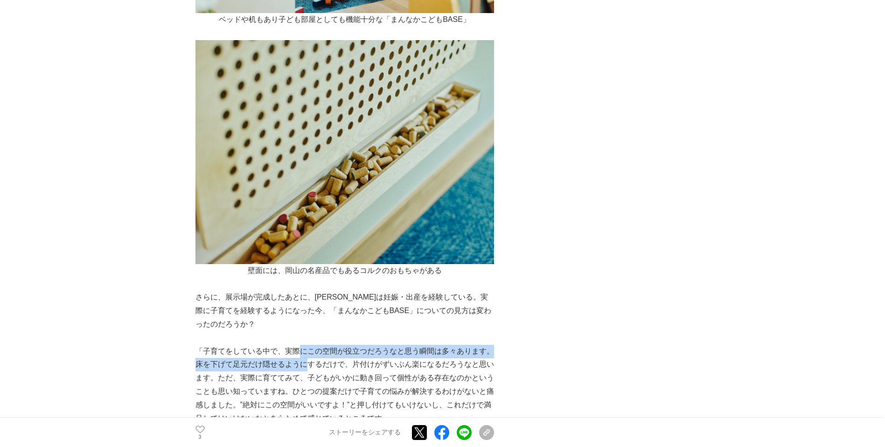
click at [396, 345] on p "「子育てをしている中で、実際にこの空間が役立つだろうなと思う瞬間は多々あります。床を下げて足元だけ隠せるようにするだけで、片付けがずいぶん楽になるだろうなと思…" at bounding box center [344, 385] width 299 height 81
click at [414, 345] on p "「子育てをしている中で、実際にこの空間が役立つだろうなと思う瞬間は多々あります。床を下げて足元だけ隠せるようにするだけで、片付けがずいぶん楽になるだろうなと思…" at bounding box center [344, 385] width 299 height 81
click at [369, 345] on p "「子育てをしている中で、実際にこの空間が役立つだろうなと思う瞬間は多々あります。床を下げて足元だけ隠せるようにするだけで、片付けがずいぶん楽になるだろうなと思…" at bounding box center [344, 385] width 299 height 81
click at [390, 345] on p "「子育てをしている中で、実際にこの空間が役立つだろうなと思う瞬間は多々あります。床を下げて足元だけ隠せるようにするだけで、片付けがずいぶん楽になるだろうなと思…" at bounding box center [344, 385] width 299 height 81
click at [328, 345] on p "「子育てをしている中で、実際にこの空間が役立つだろうなと思う瞬間は多々あります。床を下げて足元だけ隠せるようにするだけで、片付けがずいぶん楽になるだろうなと思…" at bounding box center [344, 385] width 299 height 81
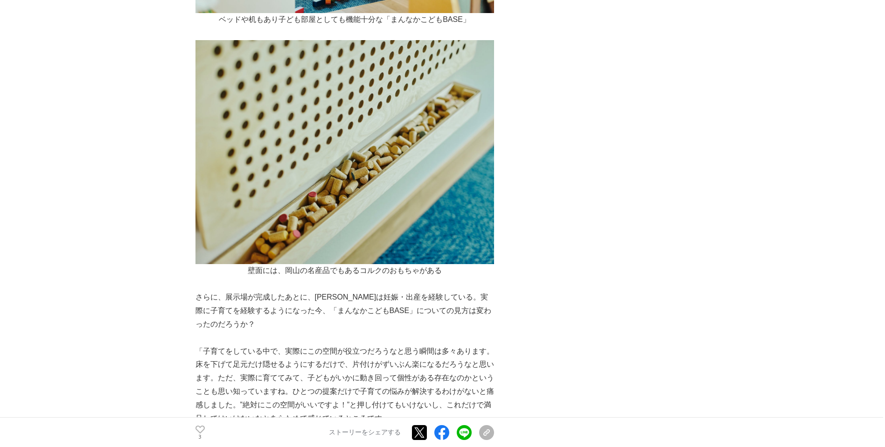
click at [373, 348] on p "「子育てをしている中で、実際にこの空間が役立つだろうなと思う瞬間は多々あります。床を下げて足元だけ隠せるようにするだけで、片付けがずいぶん楽になるだろうなと思…" at bounding box center [344, 385] width 299 height 81
click at [241, 345] on p "「子育てをしている中で、実際にこの空間が役立つだろうなと思う瞬間は多々あります。床を下げて足元だけ隠せるようにするだけで、片付けがずいぶん楽になるだろうなと思…" at bounding box center [344, 385] width 299 height 81
click at [357, 345] on p "「子育てをしている中で、実際にこの空間が役立つだろうなと思う瞬間は多々あります。床を下げて足元だけ隠せるようにするだけで、片付けがずいぶん楽になるだろうなと思…" at bounding box center [344, 385] width 299 height 81
click at [363, 345] on p "「子育てをしている中で、実際にこの空間が役立つだろうなと思う瞬間は多々あります。床を下げて足元だけ隠せるようにするだけで、片付けがずいぶん楽になるだろうなと思…" at bounding box center [344, 385] width 299 height 81
click at [422, 345] on p "「子育てをしている中で、実際にこの空間が役立つだろうなと思う瞬間は多々あります。床を下げて足元だけ隠せるようにするだけで、片付けがずいぶん楽になるだろうなと思…" at bounding box center [344, 385] width 299 height 81
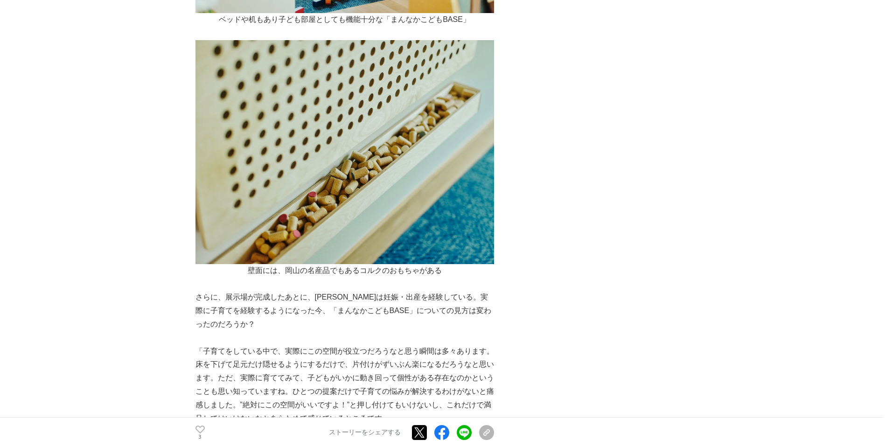
click at [443, 345] on p "「子育てをしている中で、実際にこの空間が役立つだろうなと思う瞬間は多々あります。床を下げて足元だけ隠せるようにするだけで、片付けがずいぶん楽になるだろうなと思…" at bounding box center [344, 385] width 299 height 81
click at [270, 345] on p "「子育てをしている中で、実際にこの空間が役立つだろうなと思う瞬間は多々あります。床を下げて足元だけ隠せるようにするだけで、片付けがずいぶん楽になるだろうなと思…" at bounding box center [344, 385] width 299 height 81
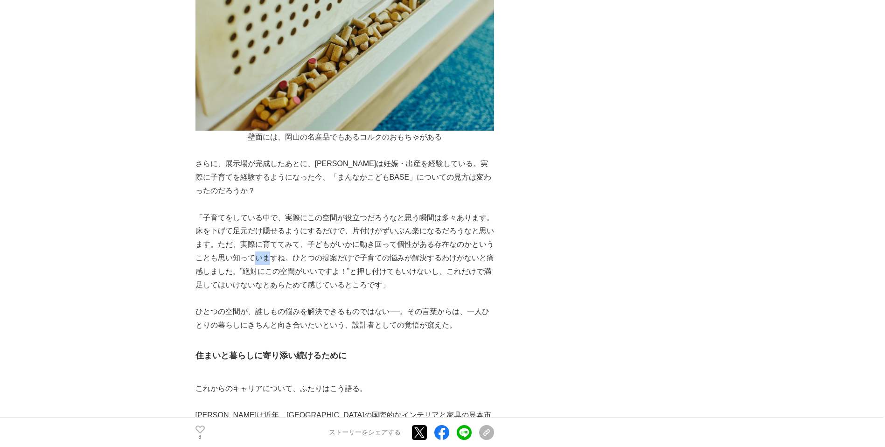
scroll to position [3754, 0]
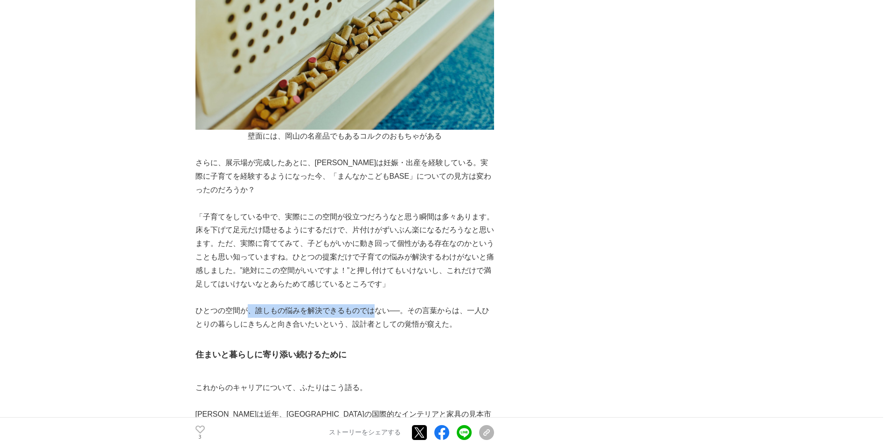
click at [393, 304] on p "ひとつの空間が、誰しもの悩みを解決できるものではない──。その言葉からは、一人ひとりの暮らしにきちんと向き合いたいという、設計者としての覚悟が窺えた。" at bounding box center [344, 317] width 299 height 27
click at [420, 304] on p "ひとつの空間が、誰しもの悩みを解決できるものではない──。その言葉からは、一人ひとりの暮らしにきちんと向き合いたいという、設計者としての覚悟が窺えた。" at bounding box center [344, 317] width 299 height 27
click at [361, 304] on p "ひとつの空間が、誰しもの悩みを解決できるものではない──。その言葉からは、一人ひとりの暮らしにきちんと向き合いたいという、設計者としての覚悟が窺えた。" at bounding box center [344, 317] width 299 height 27
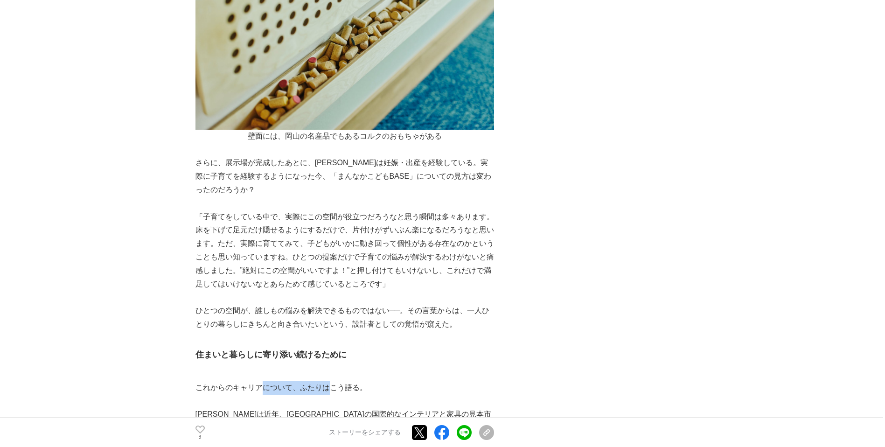
click at [355, 395] on p at bounding box center [344, 402] width 299 height 14
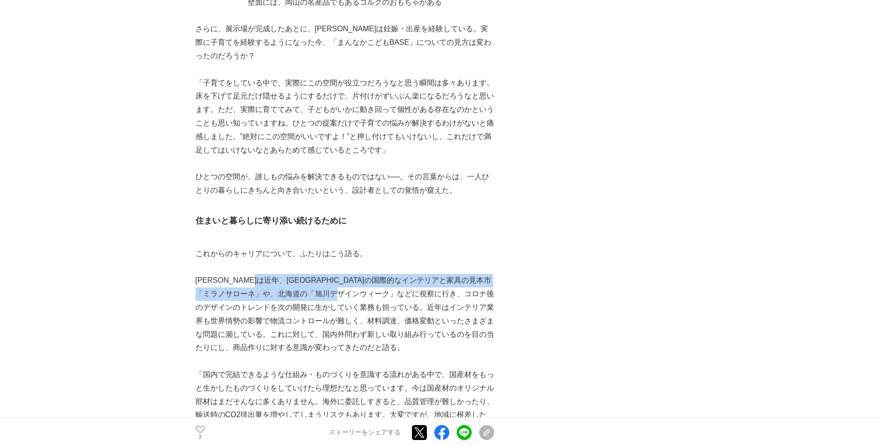
click at [437, 274] on p "[PERSON_NAME]は近年、[GEOGRAPHIC_DATA]の国際的なインテリアと家具の見本市「ミラノサローネ」や、北海道の「旭川デザインウィーク」な…" at bounding box center [344, 314] width 299 height 81
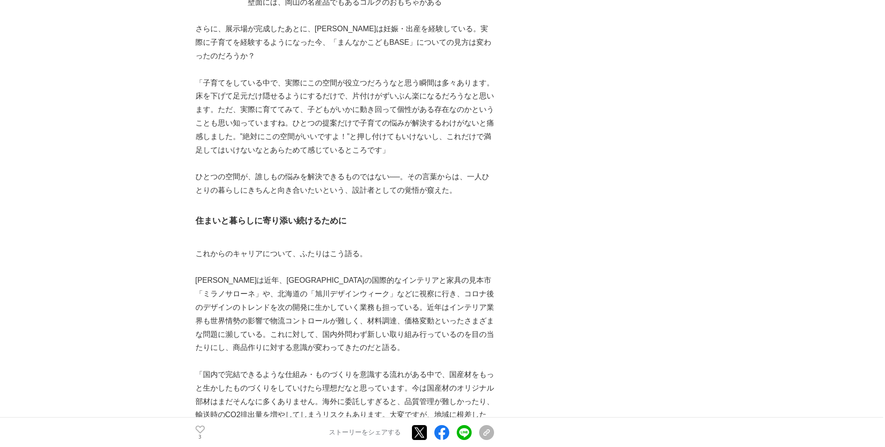
click at [449, 274] on p "[PERSON_NAME]は近年、[GEOGRAPHIC_DATA]の国際的なインテリアと家具の見本市「ミラノサローネ」や、北海道の「旭川デザインウィーク」な…" at bounding box center [344, 314] width 299 height 81
click at [299, 274] on p "[PERSON_NAME]は近年、[GEOGRAPHIC_DATA]の国際的なインテリアと家具の見本市「ミラノサローネ」や、北海道の「旭川デザインウィーク」な…" at bounding box center [344, 314] width 299 height 81
click at [355, 274] on p "[PERSON_NAME]は近年、[GEOGRAPHIC_DATA]の国際的なインテリアと家具の見本市「ミラノサローネ」や、北海道の「旭川デザインウィーク」な…" at bounding box center [344, 314] width 299 height 81
click at [359, 274] on p "[PERSON_NAME]は近年、[GEOGRAPHIC_DATA]の国際的なインテリアと家具の見本市「ミラノサローネ」や、北海道の「旭川デザインウィーク」な…" at bounding box center [344, 314] width 299 height 81
click at [356, 274] on p "[PERSON_NAME]は近年、[GEOGRAPHIC_DATA]の国際的なインテリアと家具の見本市「ミラノサローネ」や、北海道の「旭川デザインウィーク」な…" at bounding box center [344, 314] width 299 height 81
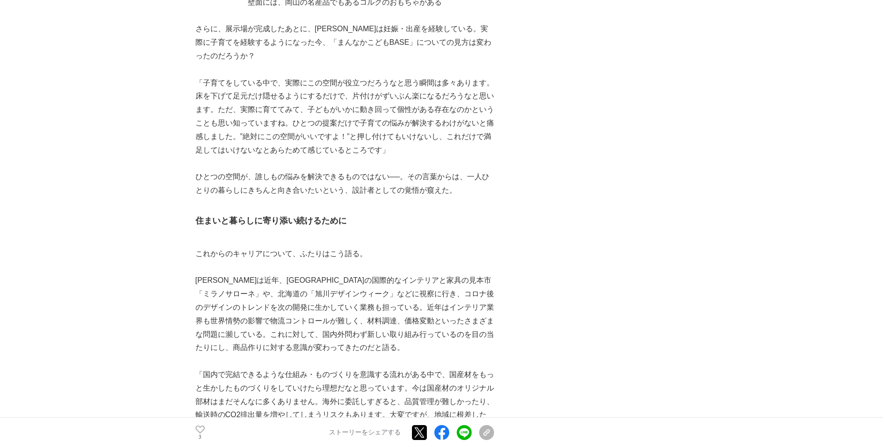
click at [371, 274] on p "[PERSON_NAME]は近年、[GEOGRAPHIC_DATA]の国際的なインテリアと家具の見本市「ミラノサローネ」や、北海道の「旭川デザインウィーク」な…" at bounding box center [344, 314] width 299 height 81
click at [361, 368] on p "「国内で完結できるような仕組み・ものづくりを意識する流れがある中で、国産材をもっと生かしたものづくりをしていけたら理想だなと思っています。今は国産材のオリジナ…" at bounding box center [344, 401] width 299 height 67
click at [365, 368] on p "「国内で完結できるような仕組み・ものづくりを意識する流れがある中で、国産材をもっと生かしたものづくりをしていけたら理想だなと思っています。今は国産材のオリジナ…" at bounding box center [344, 401] width 299 height 67
click at [359, 368] on p "「国内で完結できるような仕組み・ものづくりを意識する流れがある中で、国産材をもっと生かしたものづくりをしていけたら理想だなと思っています。今は国産材のオリジナ…" at bounding box center [344, 401] width 299 height 67
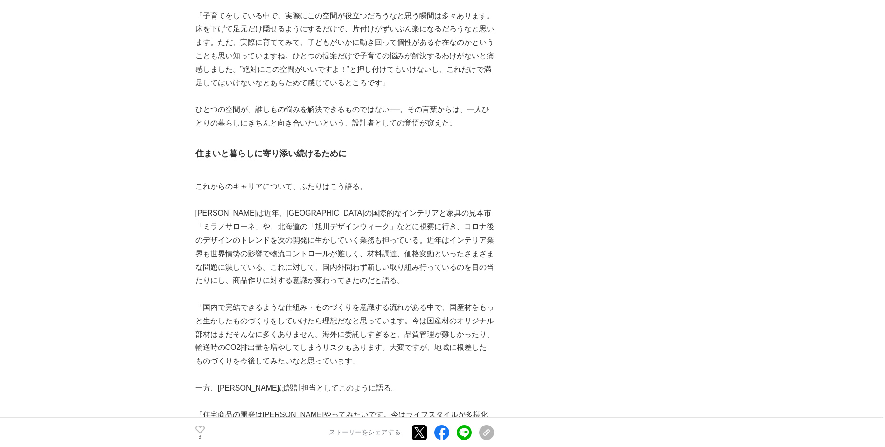
scroll to position [3955, 0]
click at [364, 408] on p "「住宅商品の開発は[PERSON_NAME]やってみたいです。今はライフスタイルが多様化している時代なので、全国で圧倒的に売れる住宅コンセプトはなかなか生まれ…" at bounding box center [344, 441] width 299 height 67
click at [395, 408] on p "「住宅商品の開発は[PERSON_NAME]やってみたいです。今はライフスタイルが多様化している時代なので、全国で圧倒的に売れる住宅コンセプトはなかなか生まれ…" at bounding box center [344, 441] width 299 height 67
click at [327, 408] on p "「住宅商品の開発は[PERSON_NAME]やってみたいです。今はライフスタイルが多様化している時代なので、全国で圧倒的に売れる住宅コンセプトはなかなか生まれ…" at bounding box center [344, 441] width 299 height 67
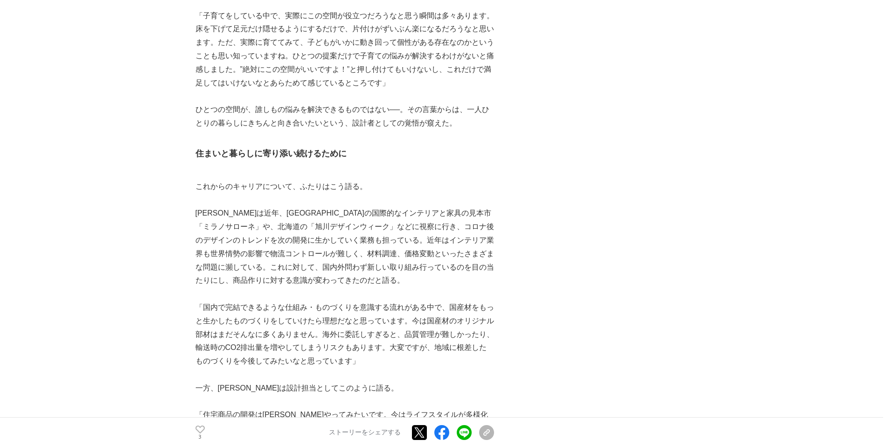
click at [424, 408] on p "「住宅商品の開発は[PERSON_NAME]やってみたいです。今はライフスタイルが多様化している時代なので、全国で圧倒的に売れる住宅コンセプトはなかなか生まれ…" at bounding box center [344, 441] width 299 height 67
click at [437, 408] on p "「住宅商品の開発は[PERSON_NAME]やってみたいです。今はライフスタイルが多様化している時代なので、全国で圧倒的に売れる住宅コンセプトはなかなか生まれ…" at bounding box center [344, 441] width 299 height 67
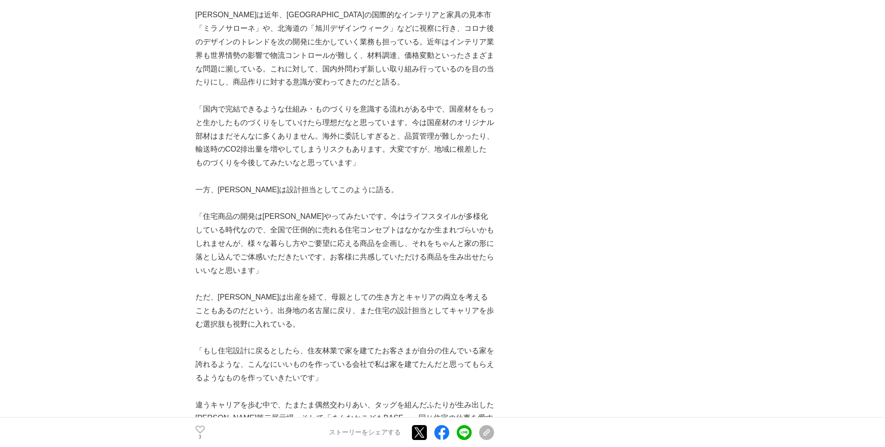
scroll to position [4156, 0]
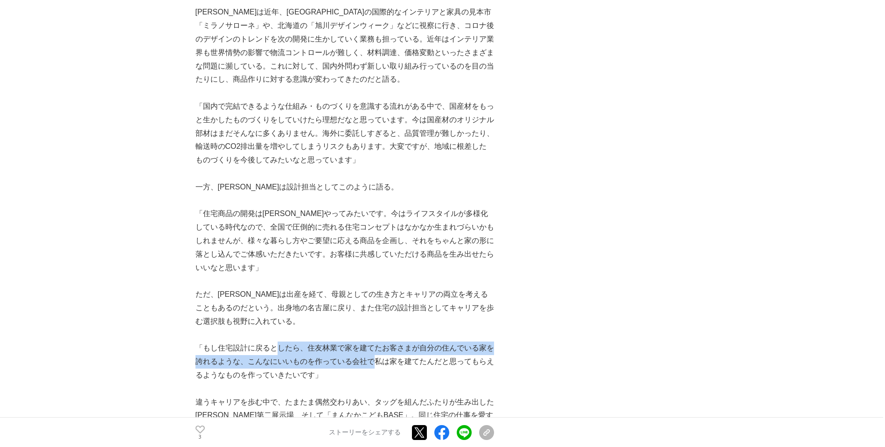
click at [390, 341] on p "「もし住宅設計に戻るとしたら、住友林業で家を建てたお客さまが自分の住んでいる家を誇れるような、こんなにいいものを作っている会社で私は家を建てたんだと思ってもら…" at bounding box center [344, 361] width 299 height 40
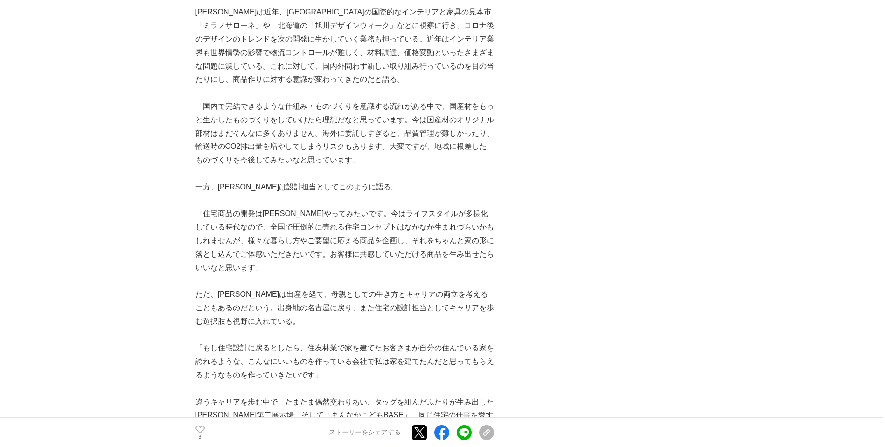
click at [414, 341] on p "「もし住宅設計に戻るとしたら、住友林業で家を建てたお客さまが自分の住んでいる家を誇れるような、こんなにいいものを作っている会社で私は家を建てたんだと思ってもら…" at bounding box center [344, 361] width 299 height 40
click at [297, 341] on p "「もし住宅設計に戻るとしたら、住友林業で家を建てたお客さまが自分の住んでいる家を誇れるような、こんなにいいものを作っている会社で私は家を建てたんだと思ってもら…" at bounding box center [344, 361] width 299 height 40
click at [316, 396] on p "違うキャリアを歩む中で、たまたま偶然交わりあい、タッグを組んだふたりが生み出した[PERSON_NAME]第二展示場、そして「まんなかこどもBASE」。同じ住…" at bounding box center [344, 423] width 299 height 54
click at [402, 396] on p "違うキャリアを歩む中で、たまたま偶然交わりあい、タッグを組んだふたりが生み出した[PERSON_NAME]第二展示場、そして「まんなかこどもBASE」。同じ住…" at bounding box center [344, 423] width 299 height 54
click at [377, 396] on p "違うキャリアを歩む中で、たまたま偶然交わりあい、タッグを組んだふたりが生み出した[PERSON_NAME]第二展示場、そして「まんなかこどもBASE」。同じ住…" at bounding box center [344, 423] width 299 height 54
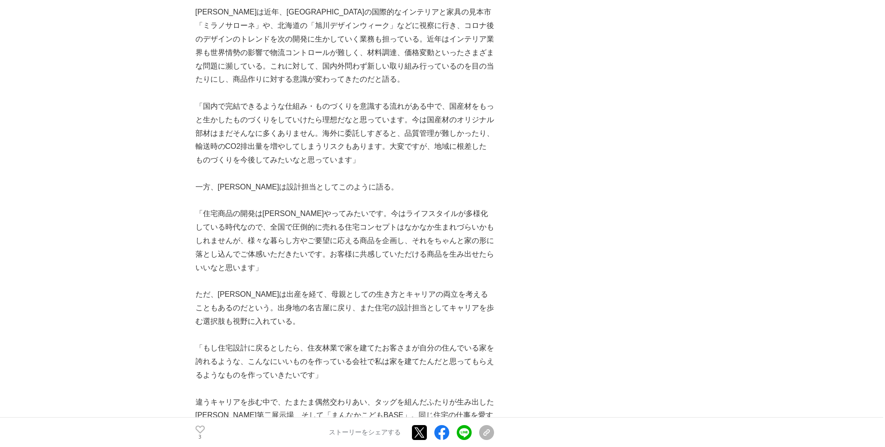
click at [373, 396] on p "違うキャリアを歩む中で、たまたま偶然交わりあい、タッグを組んだふたりが生み出した[PERSON_NAME]第二展示場、そして「まんなかこどもBASE」。同じ住…" at bounding box center [344, 423] width 299 height 54
click at [383, 396] on p "違うキャリアを歩む中で、たまたま偶然交わりあい、タッグを組んだふたりが生み出した[PERSON_NAME]第二展示場、そして「まんなかこどもBASE」。同じ住…" at bounding box center [344, 423] width 299 height 54
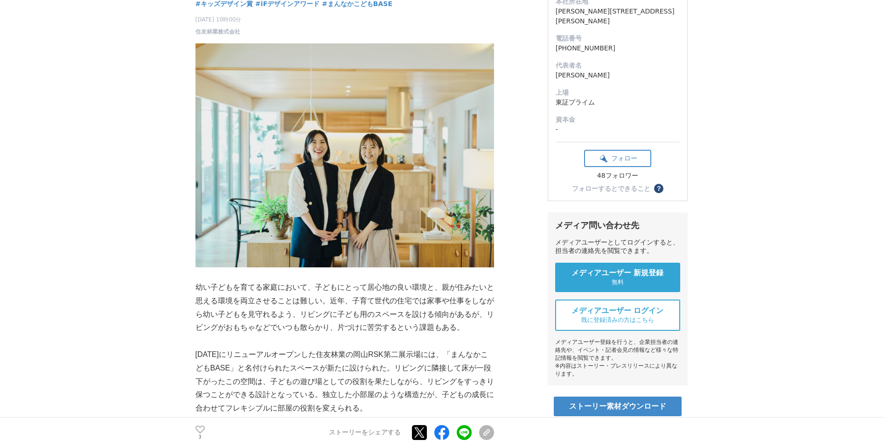
scroll to position [0, 0]
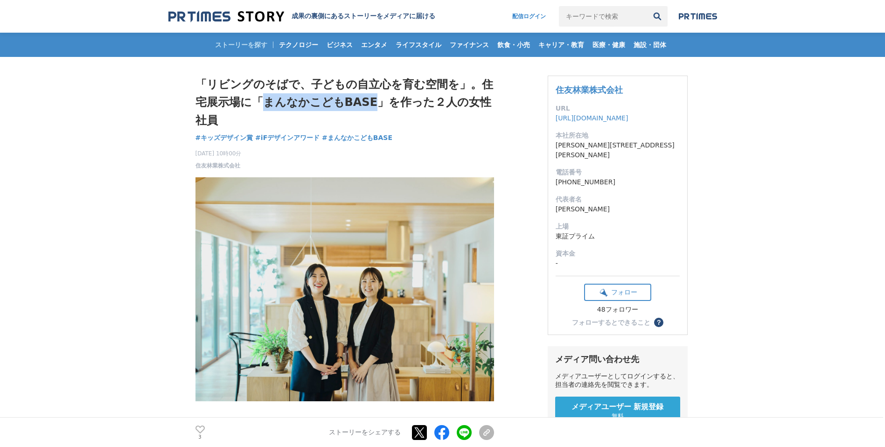
drag, startPoint x: 264, startPoint y: 102, endPoint x: 373, endPoint y: 102, distance: 109.2
click at [373, 102] on h1 "「リビングのそばで、子どもの自立心を育む空間を」。住宅展示場に「まんなかこどもBASE」を作った２人の女性社員" at bounding box center [344, 103] width 299 height 54
drag, startPoint x: 373, startPoint y: 102, endPoint x: 382, endPoint y: 102, distance: 9.3
click at [382, 102] on h1 "「リビングのそばで、子どもの自立心を育む空間を」。住宅展示場に「まんなかこどもBASE」を作った２人の女性社員" at bounding box center [344, 103] width 299 height 54
drag, startPoint x: 380, startPoint y: 102, endPoint x: 257, endPoint y: 101, distance: 123.6
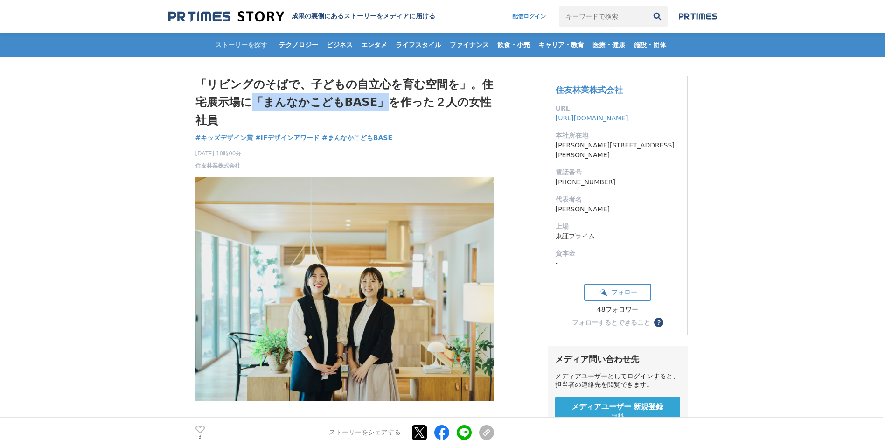
click at [257, 101] on h1 "「リビングのそばで、子どもの自立心を育む空間を」。住宅展示場に「まんなかこどもBASE」を作った２人の女性社員" at bounding box center [344, 103] width 299 height 54
copy h1 "「まんなかこどもBASE」"
